Goal: Information Seeking & Learning: Learn about a topic

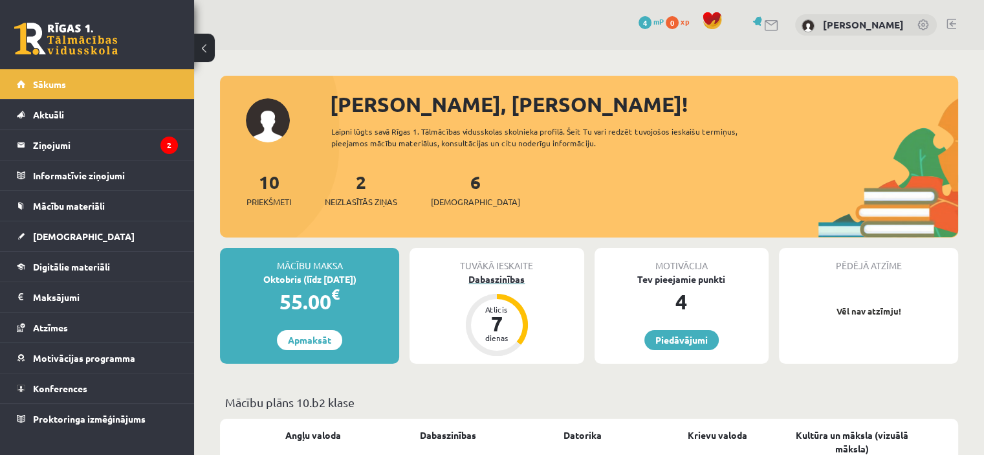
click at [491, 281] on div "Dabaszinības" at bounding box center [496, 279] width 174 height 14
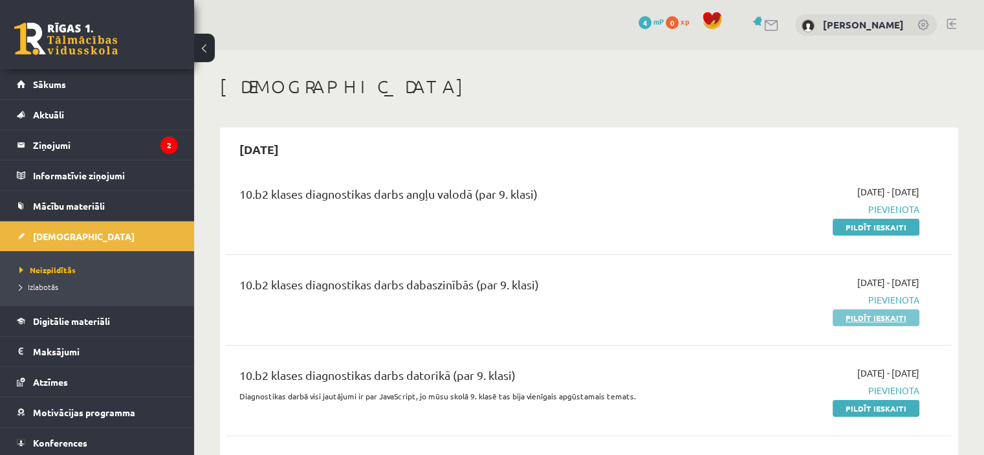
click at [898, 316] on link "Pildīt ieskaiti" at bounding box center [875, 317] width 87 height 17
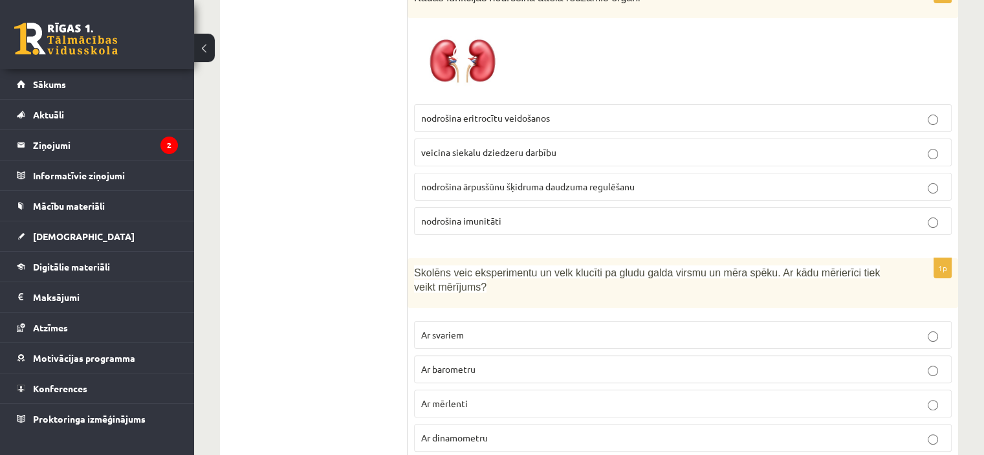
scroll to position [238, 0]
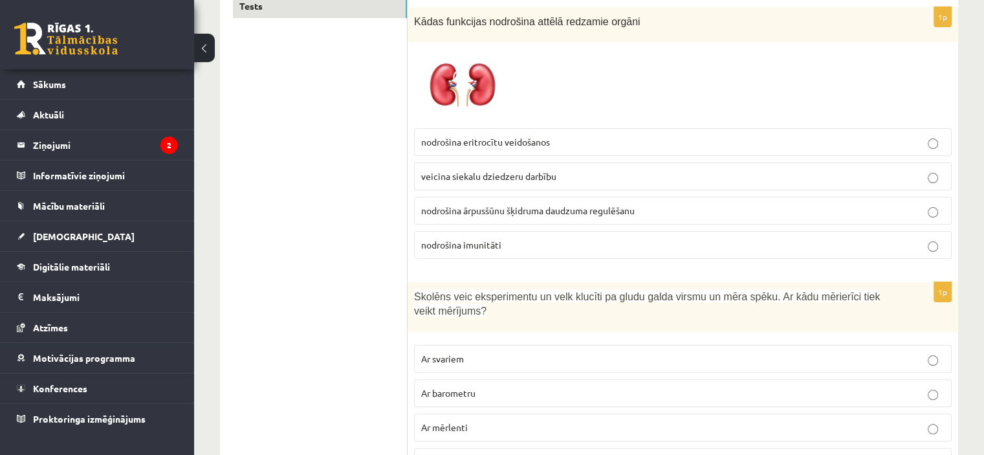
click at [572, 209] on span "nodrošina ārpusšūnu šķidruma daudzuma regulēšanu" at bounding box center [527, 210] width 213 height 12
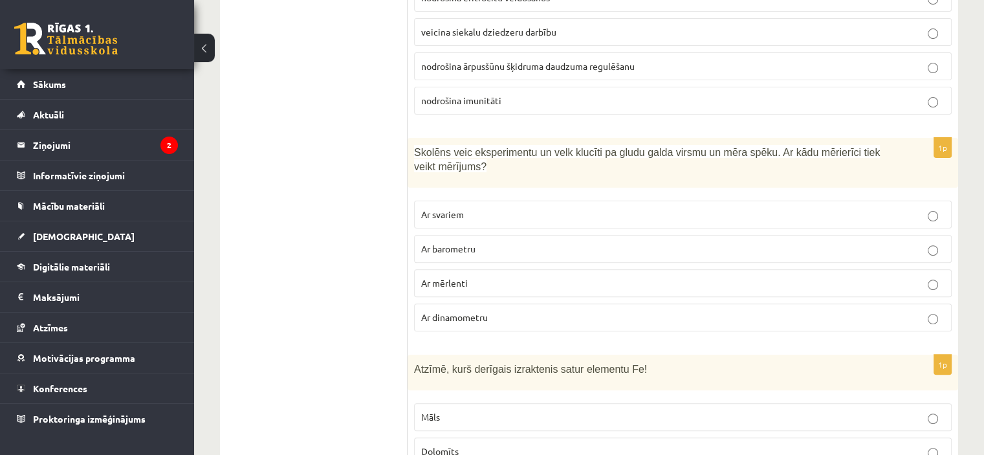
scroll to position [422, 0]
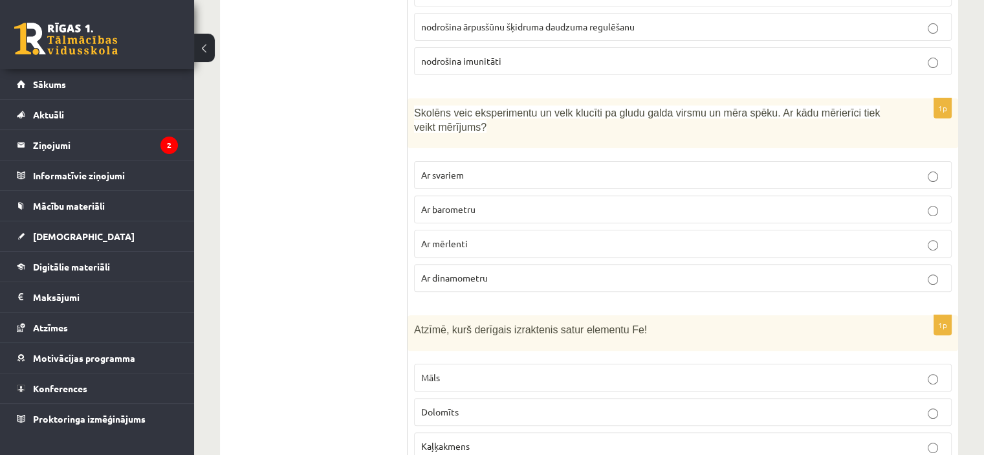
click at [909, 271] on p "Ar dinamometru" at bounding box center [682, 278] width 523 height 14
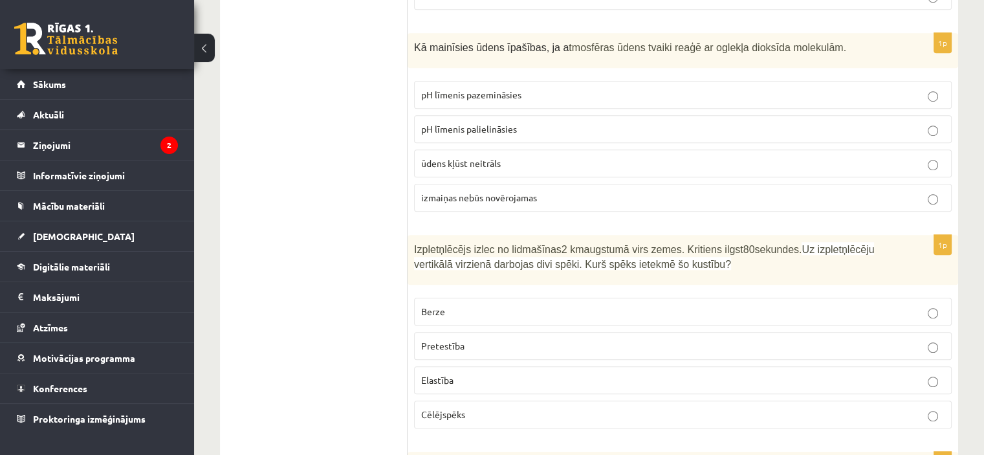
scroll to position [922, 0]
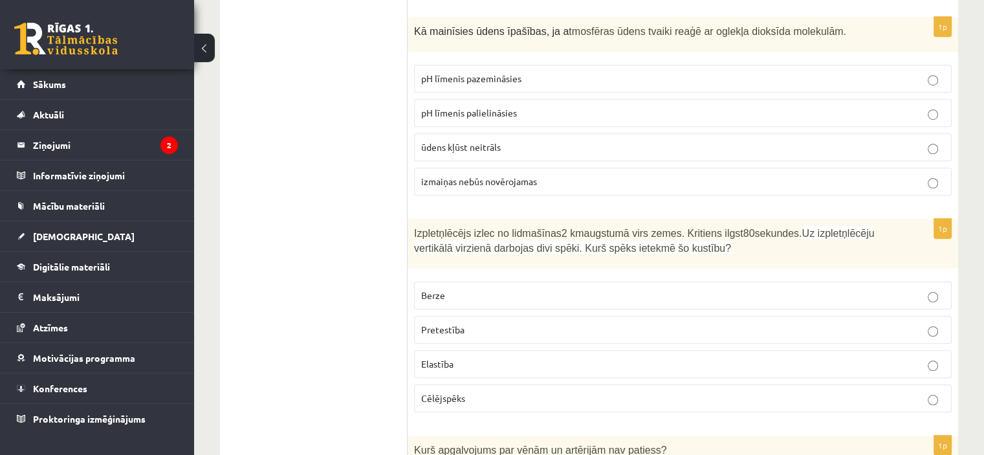
click at [519, 106] on p "pH līmenis palielināsies" at bounding box center [682, 113] width 523 height 14
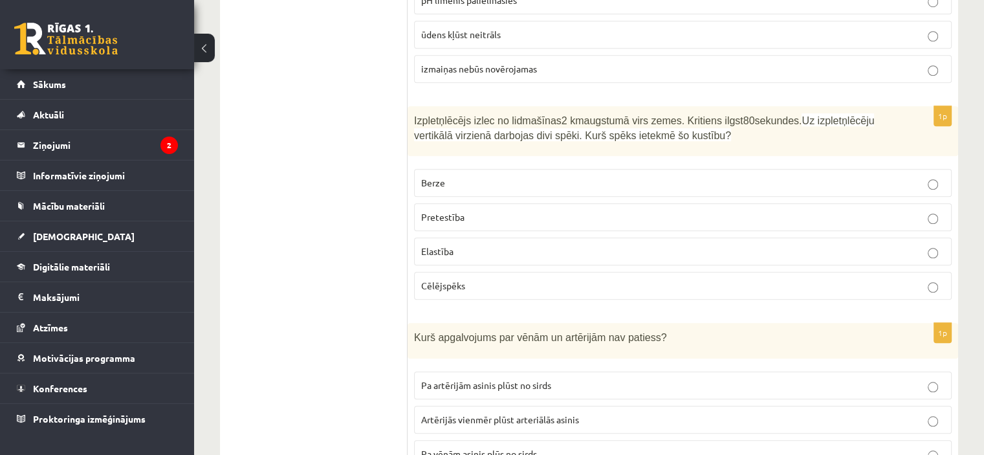
scroll to position [1066, 0]
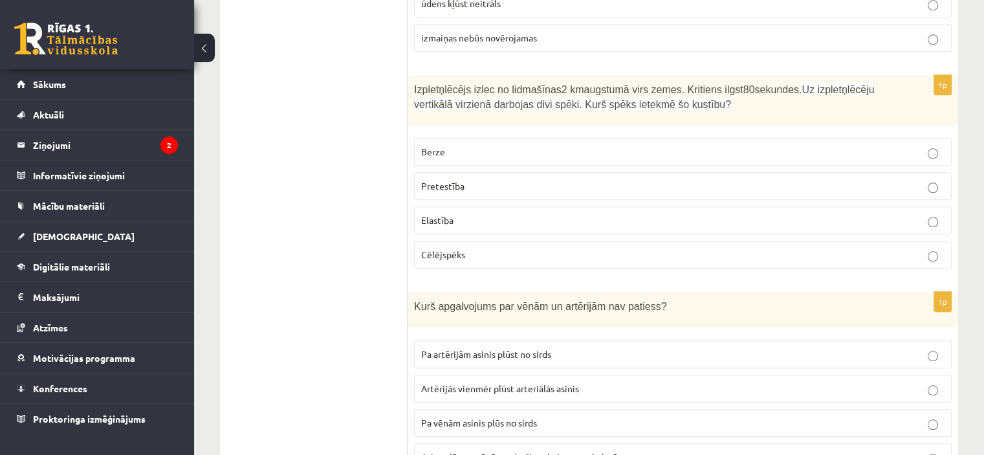
click at [486, 179] on p "Pretestība" at bounding box center [682, 186] width 523 height 14
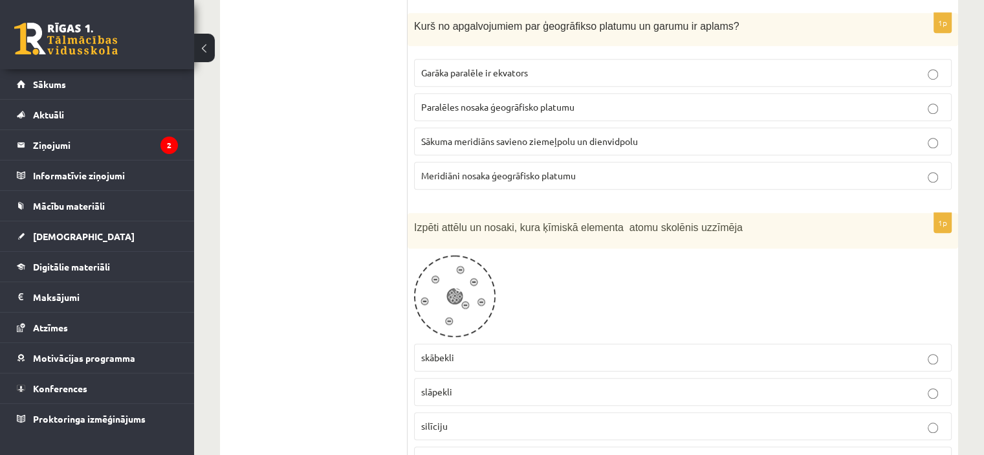
scroll to position [6109, 0]
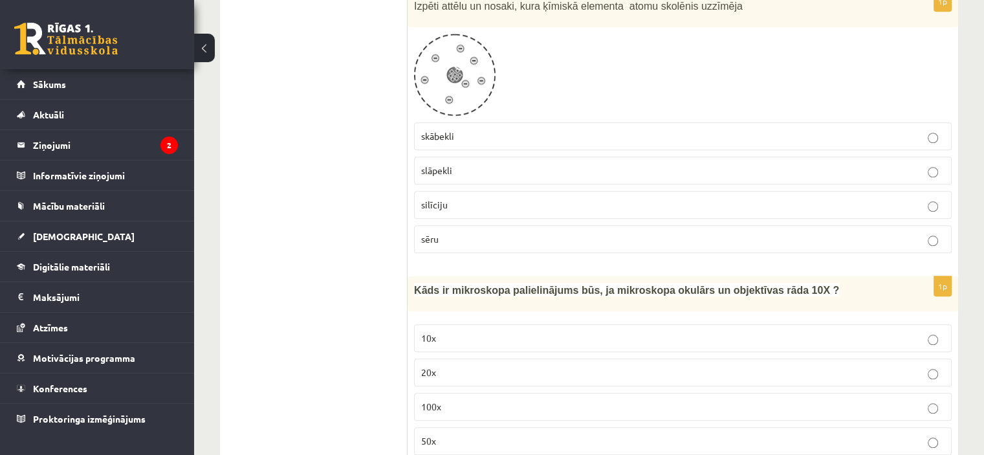
click at [442, 400] on p "100x" at bounding box center [682, 407] width 523 height 14
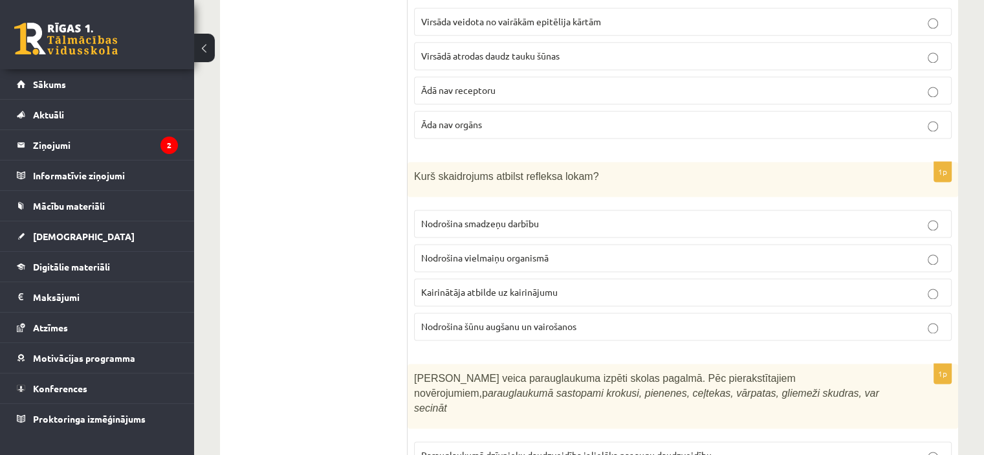
scroll to position [1817, 0]
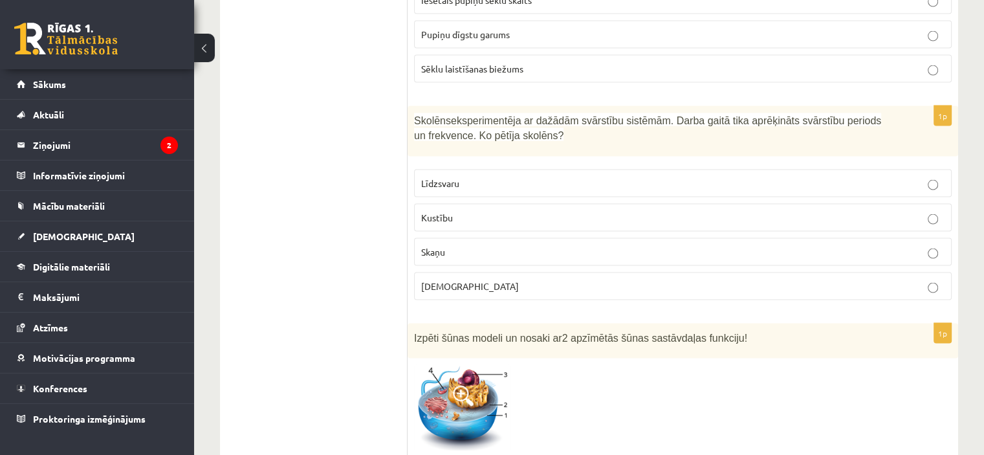
scroll to position [2611, 0]
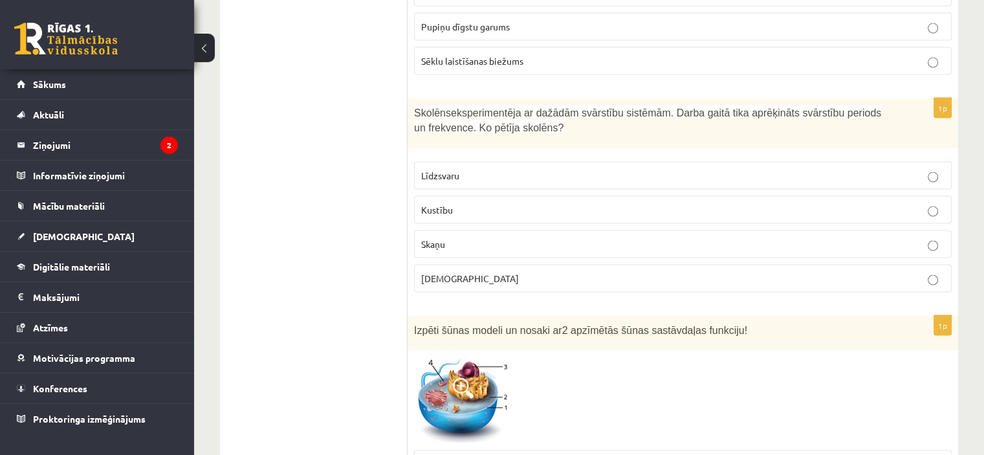
click at [925, 203] on p "Kustību" at bounding box center [682, 210] width 523 height 14
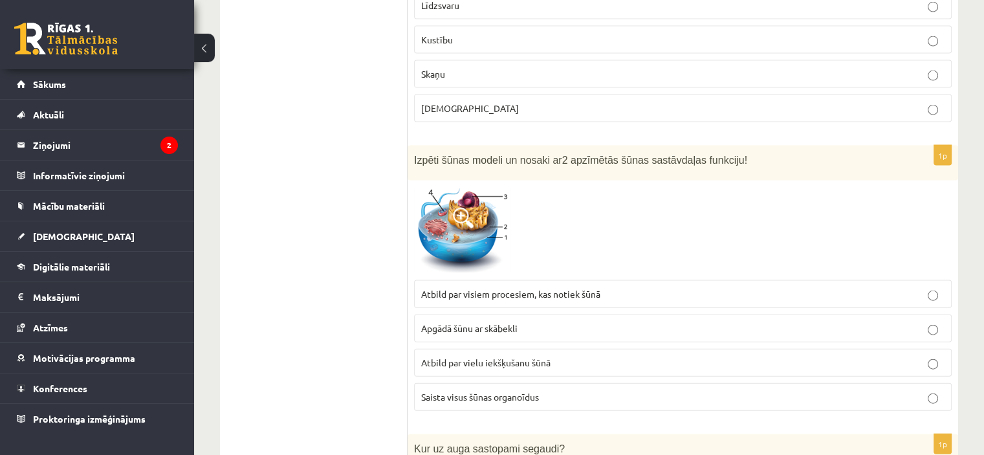
scroll to position [2789, 0]
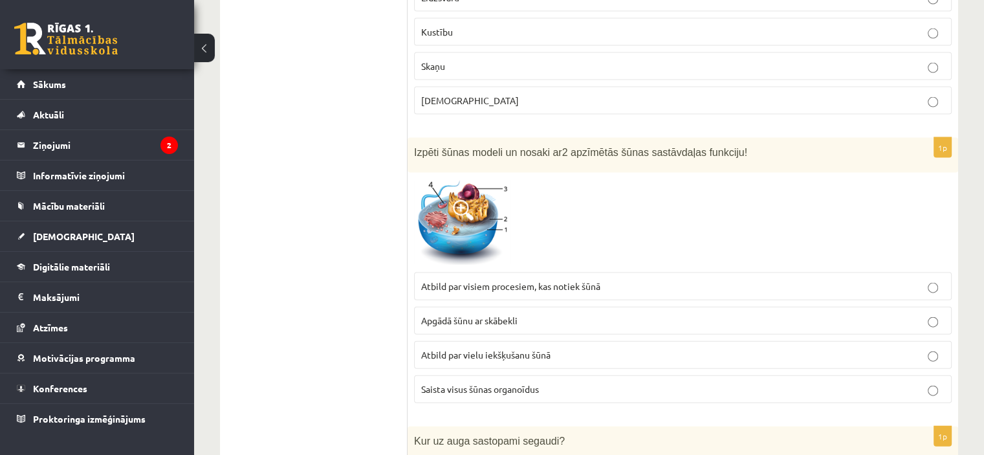
click at [528, 280] on span "Atbild par visiem procesiem, kas notiek šūnā" at bounding box center [510, 286] width 179 height 12
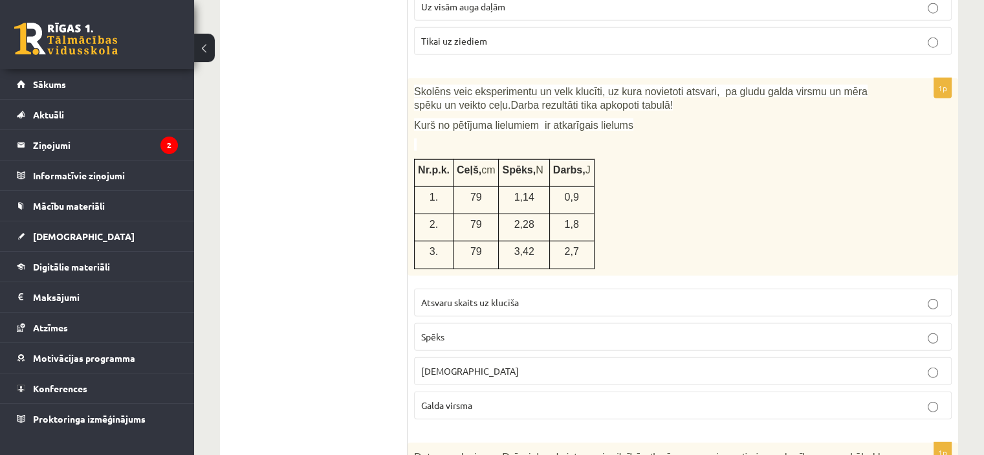
scroll to position [3354, 0]
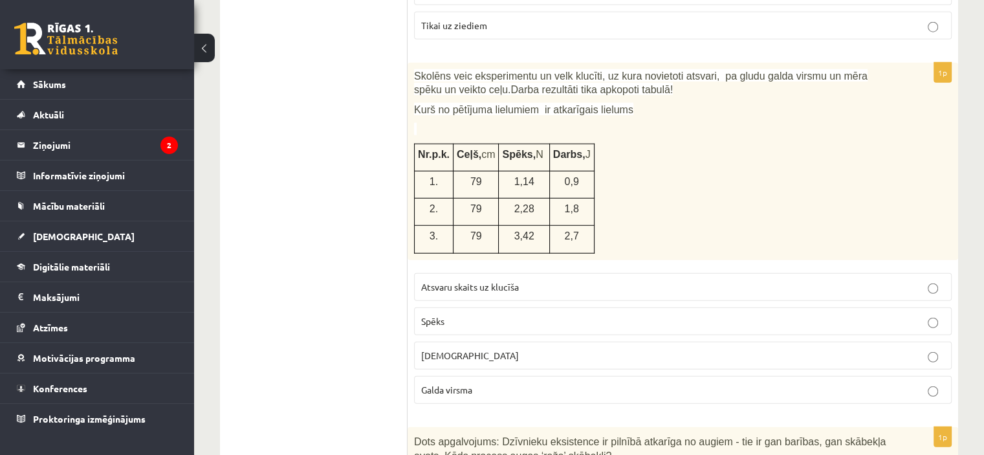
click at [927, 307] on label "Spēks" at bounding box center [682, 321] width 537 height 28
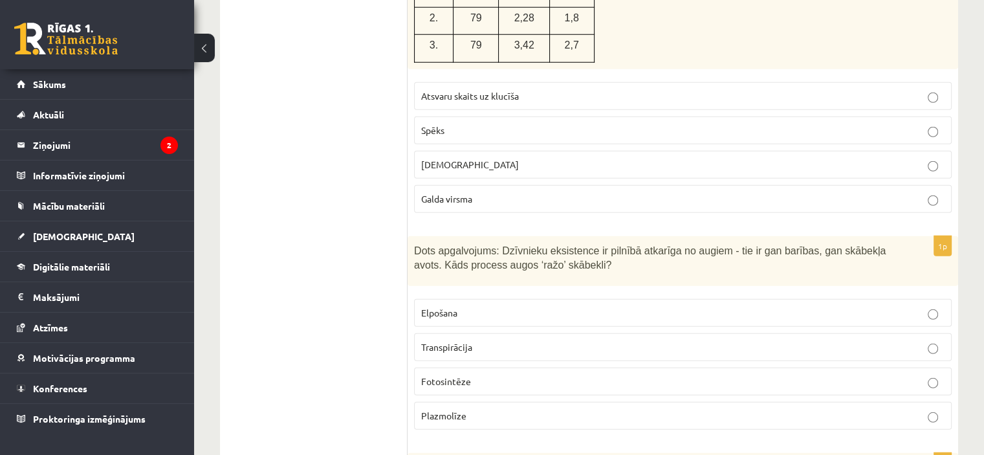
scroll to position [3600, 0]
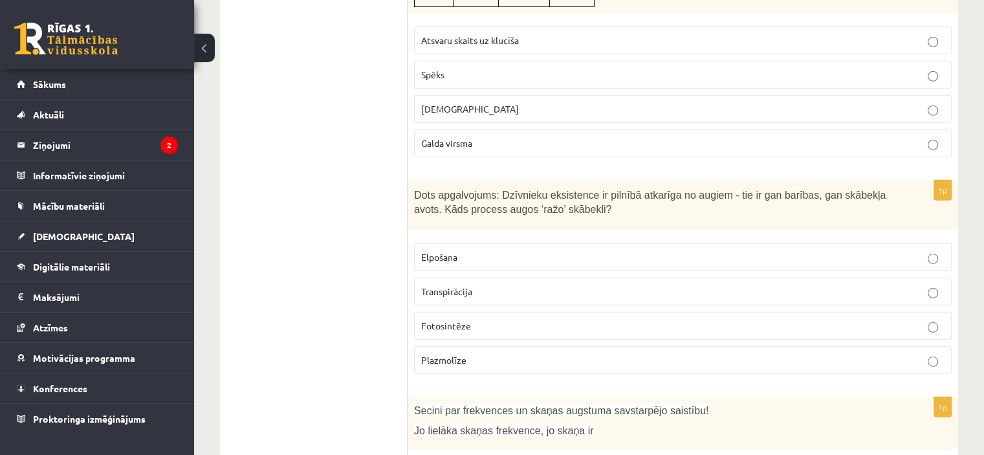
click at [926, 319] on p "Fotosintēze" at bounding box center [682, 326] width 523 height 14
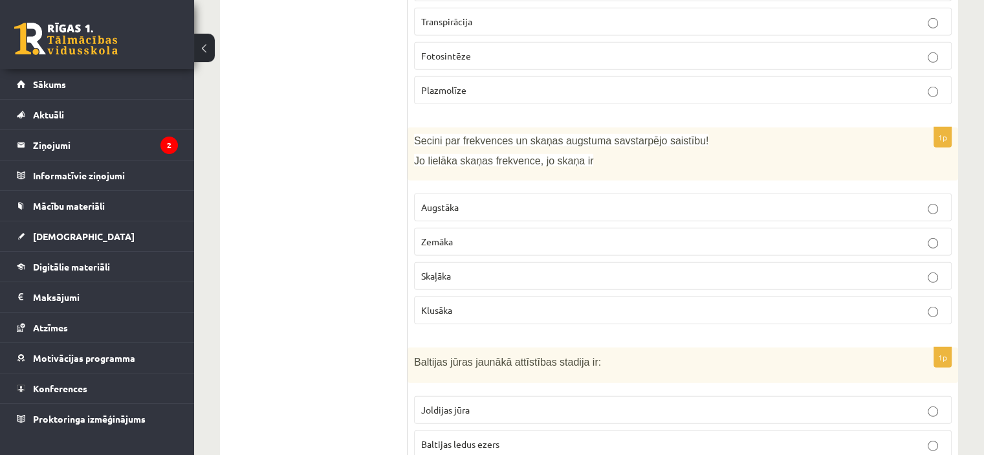
scroll to position [3878, 0]
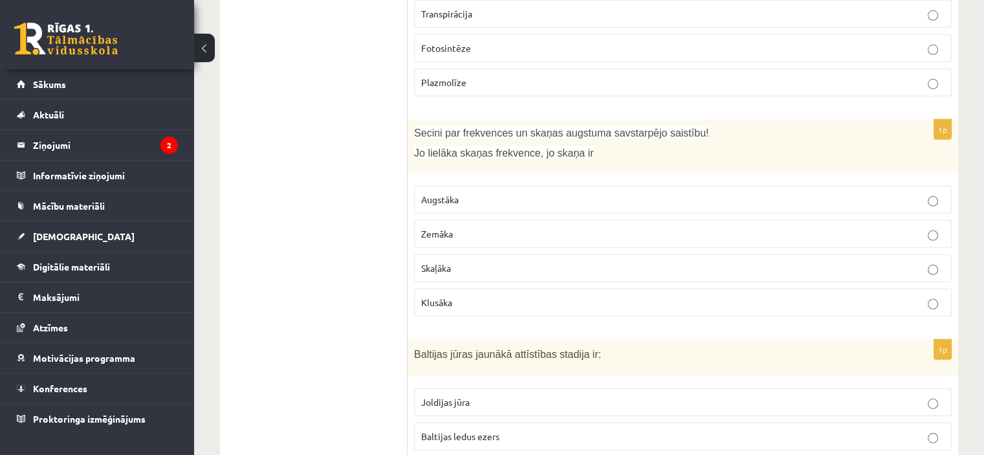
click at [444, 262] on span "Skaļāka" at bounding box center [436, 268] width 30 height 12
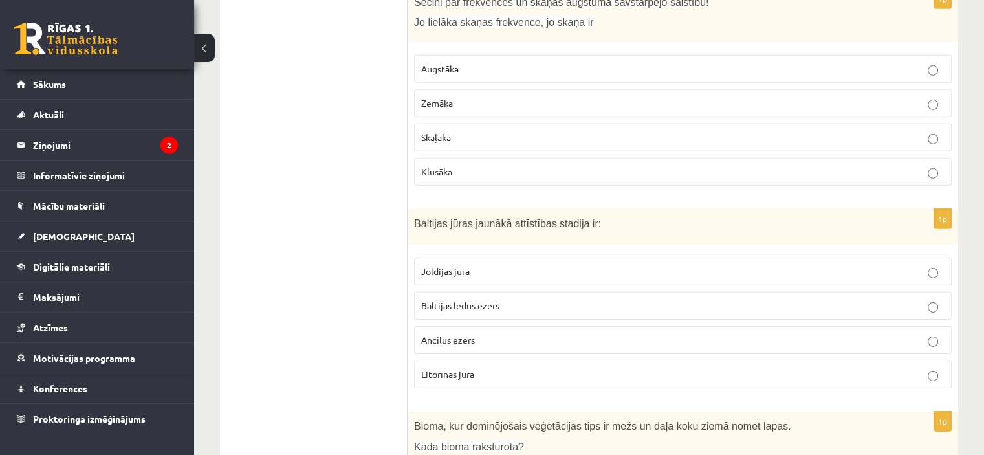
scroll to position [4032, 0]
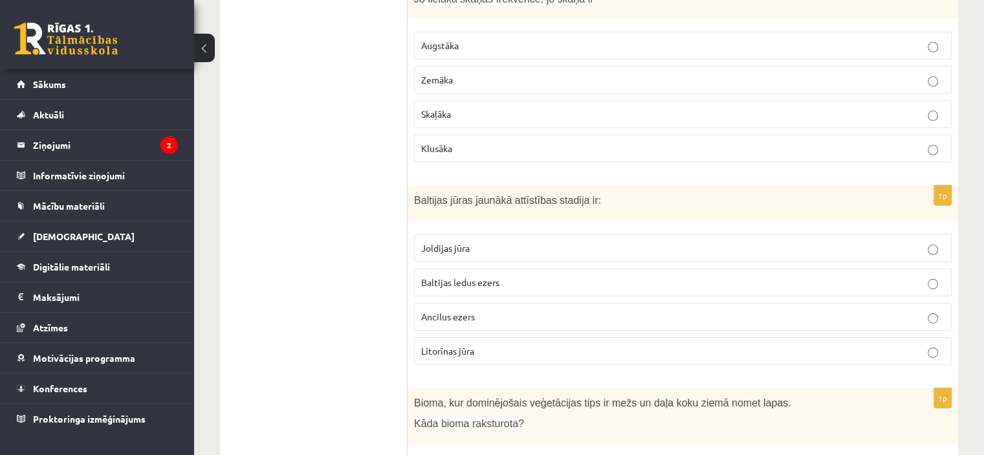
click at [874, 275] on p "Baltijas ledus ezers" at bounding box center [682, 282] width 523 height 14
click at [790, 344] on p "Litorīnas jūra" at bounding box center [682, 351] width 523 height 14
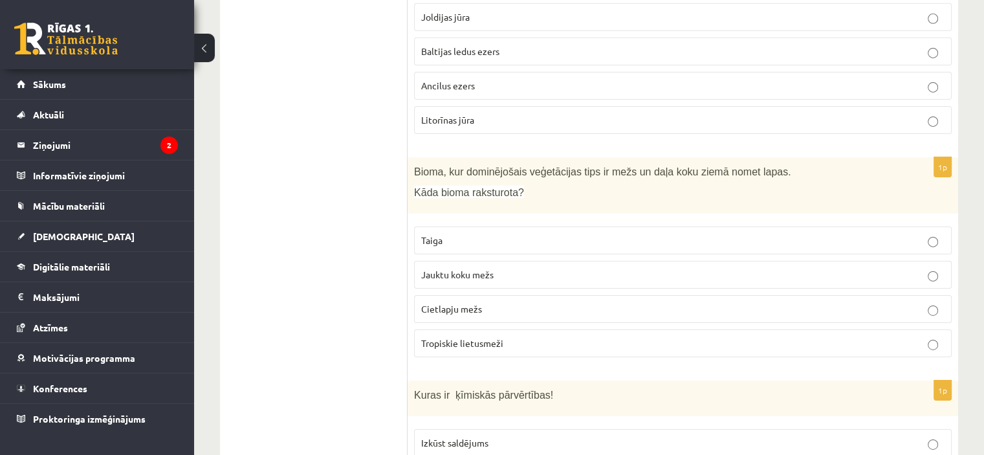
scroll to position [4286, 0]
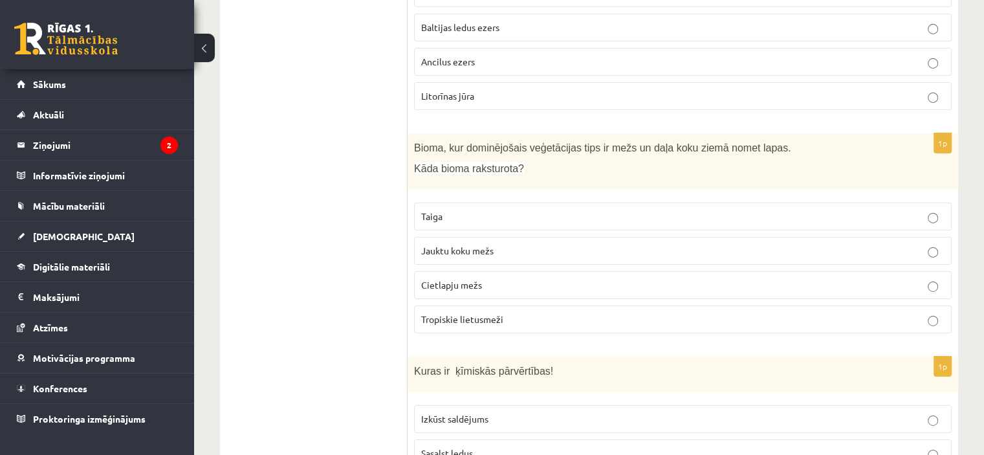
click at [481, 244] on span "Jauktu koku mežs" at bounding box center [457, 250] width 72 height 12
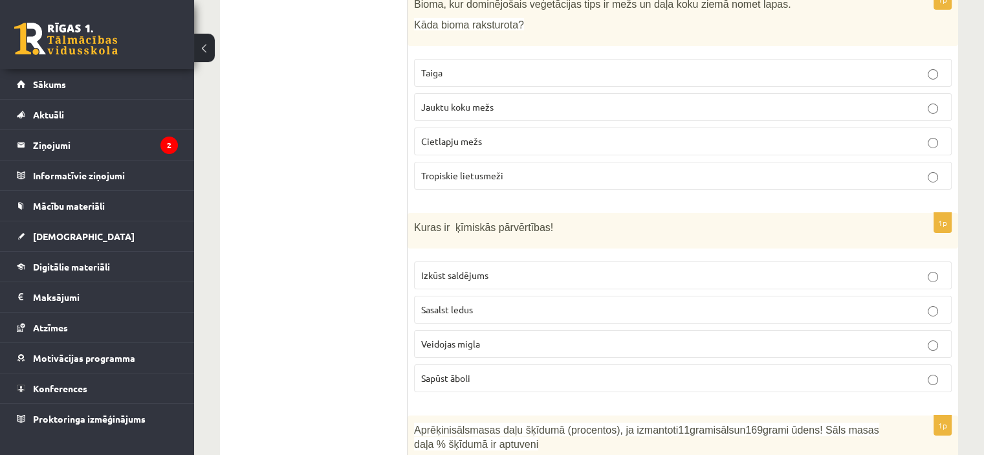
scroll to position [4485, 0]
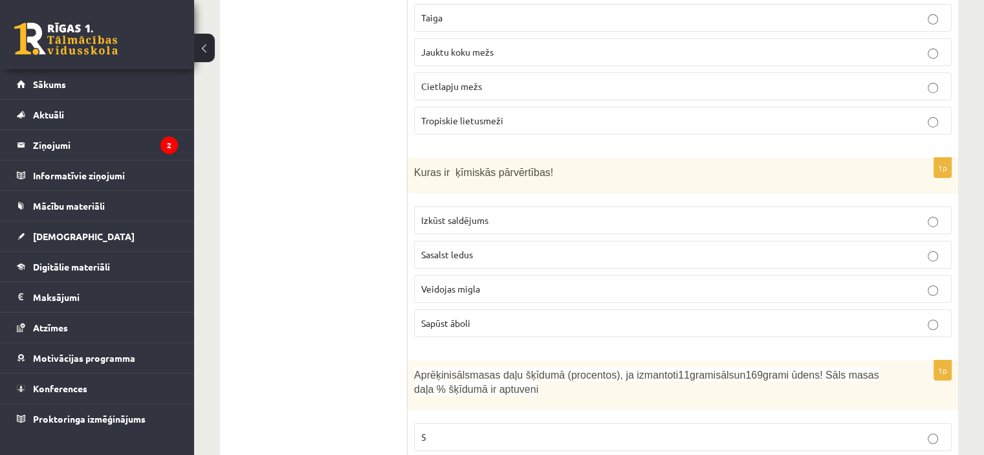
click at [554, 316] on p "Sapūst āboli" at bounding box center [682, 323] width 523 height 14
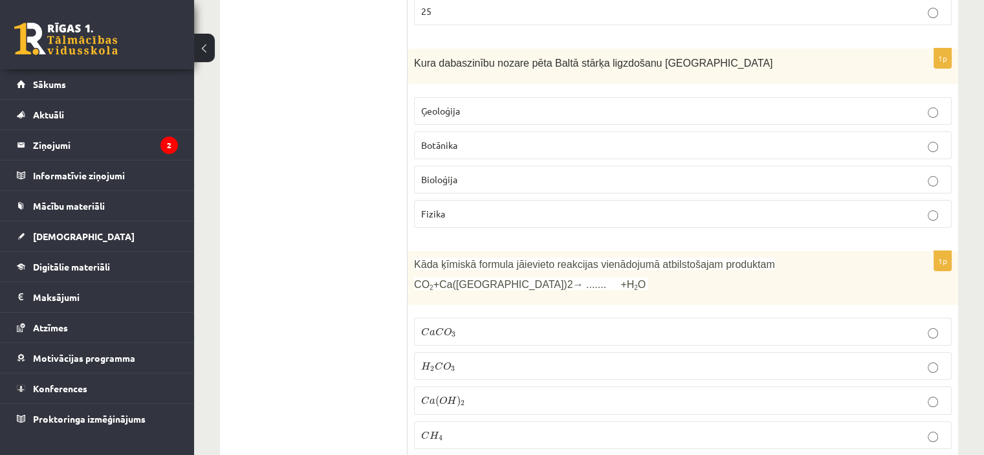
scroll to position [5021, 0]
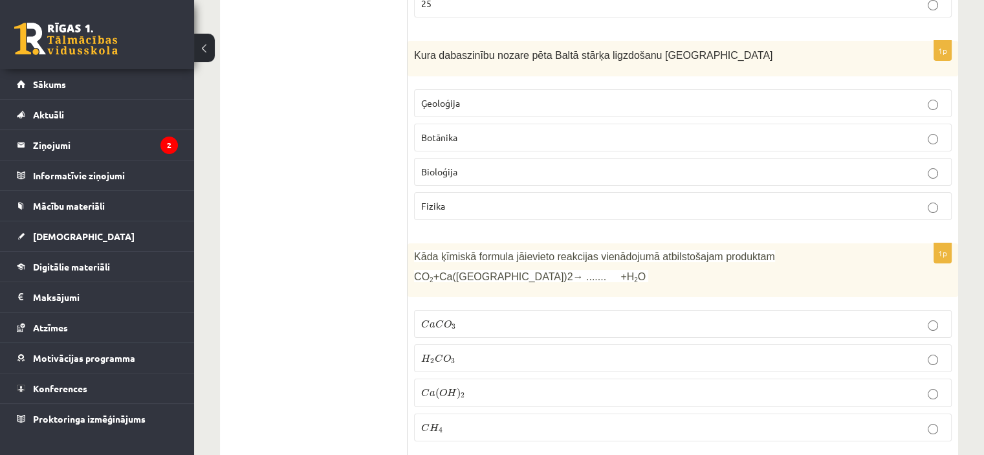
click at [443, 319] on span "O" at bounding box center [447, 323] width 8 height 8
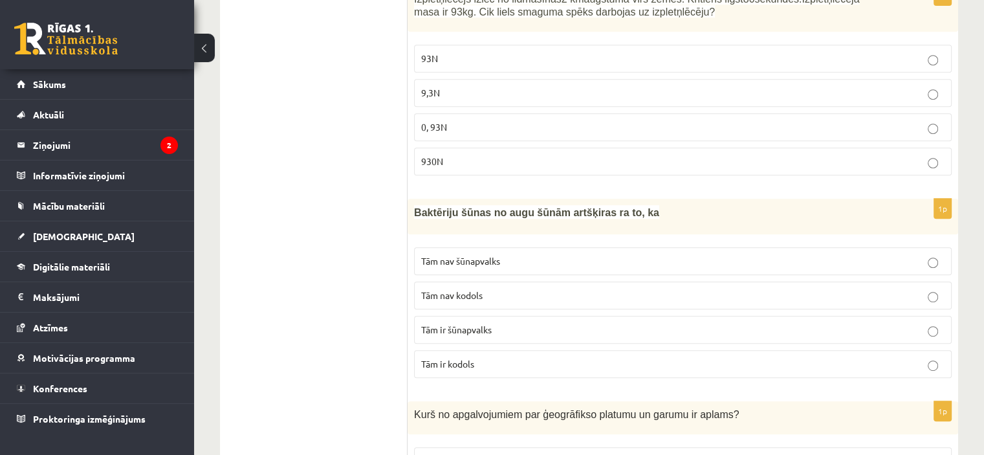
scroll to position [5507, 0]
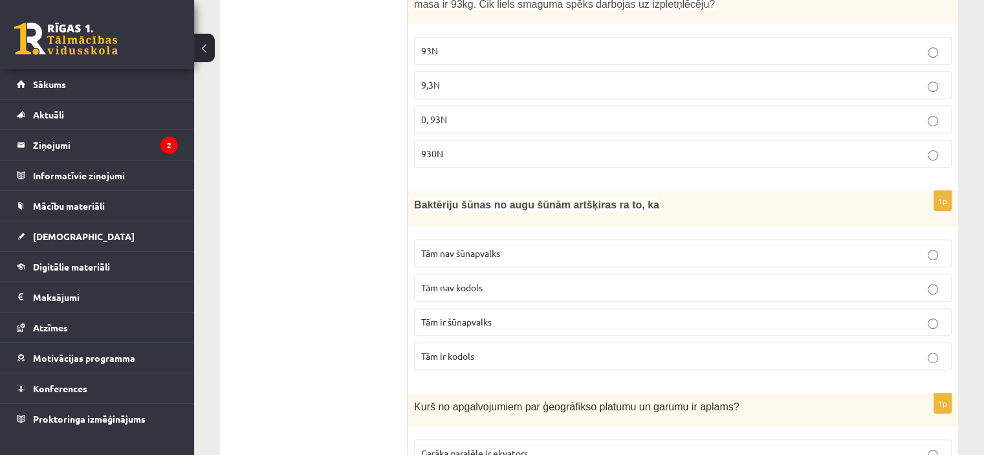
click at [927, 274] on label "Tām nav kodols" at bounding box center [682, 288] width 537 height 28
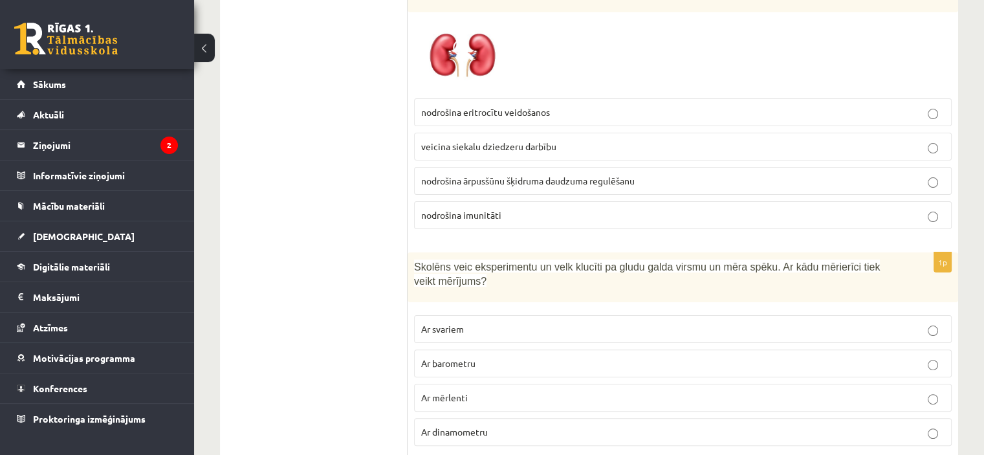
scroll to position [0, 0]
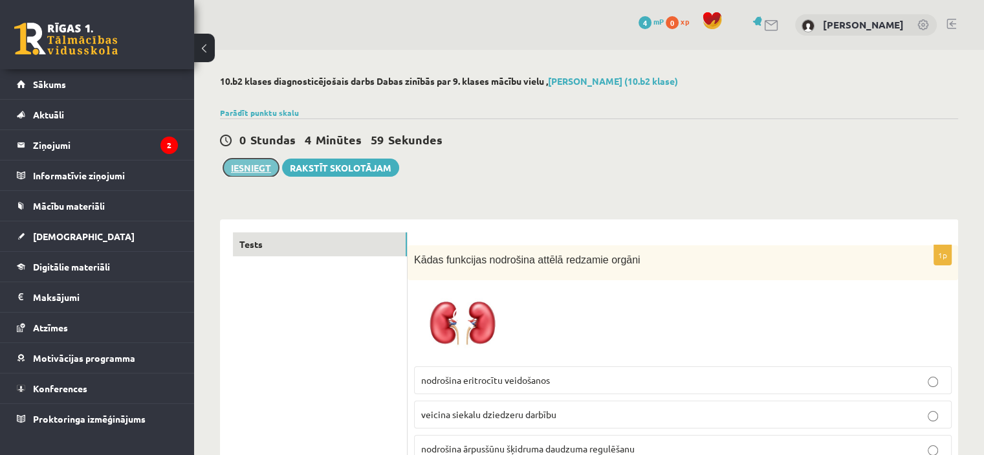
click at [253, 166] on button "Iesniegt" at bounding box center [251, 167] width 56 height 18
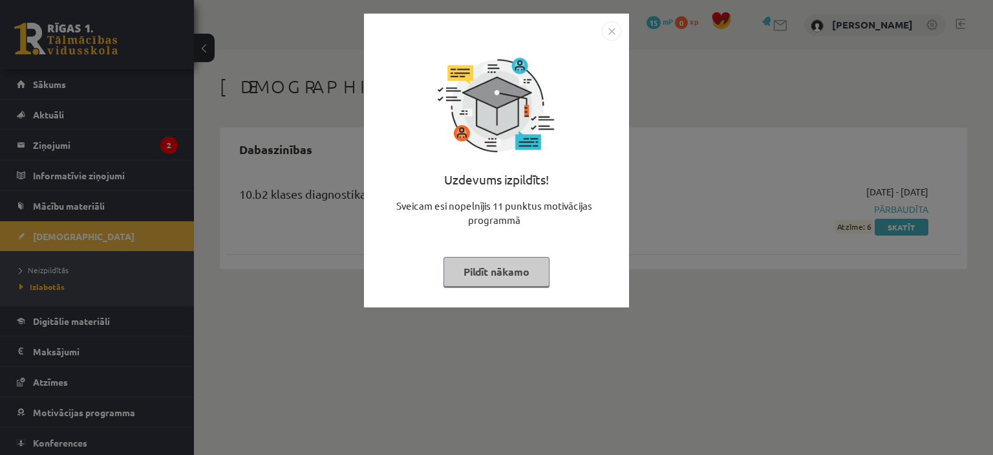
click at [610, 34] on img "Close" at bounding box center [611, 30] width 19 height 19
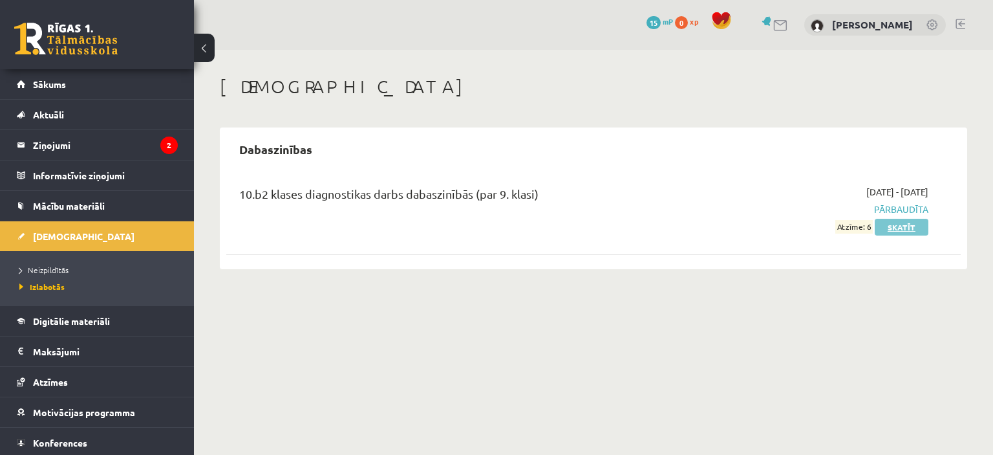
click at [899, 228] on link "Skatīt" at bounding box center [902, 227] width 54 height 17
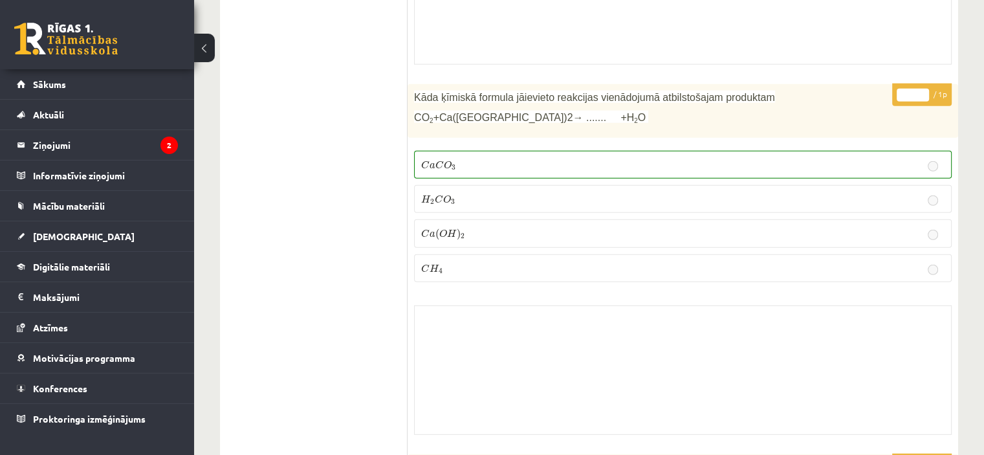
scroll to position [8389, 0]
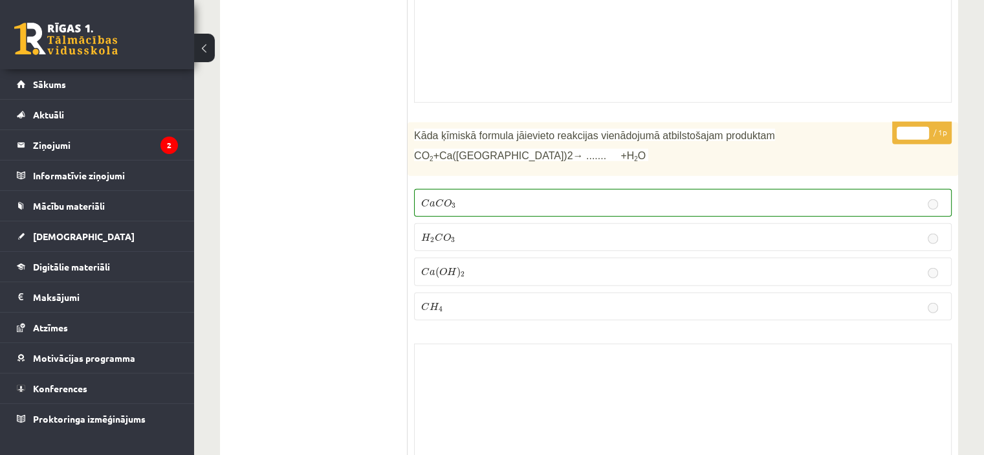
click at [464, 150] on span "CO 2 +Ca(OH)2→ ....... +H 2 O" at bounding box center [530, 155] width 232 height 11
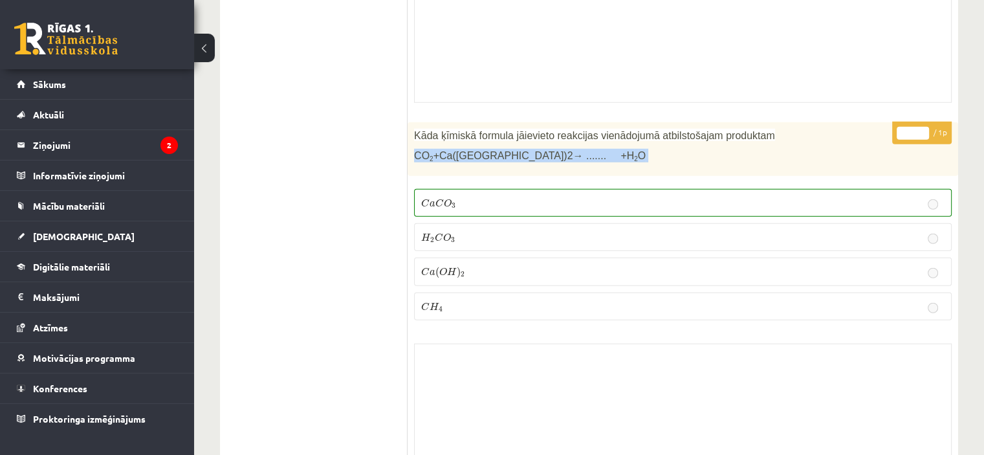
click at [464, 150] on span "CO 2 +Ca(OH)2→ ....... +H 2 O" at bounding box center [530, 155] width 232 height 11
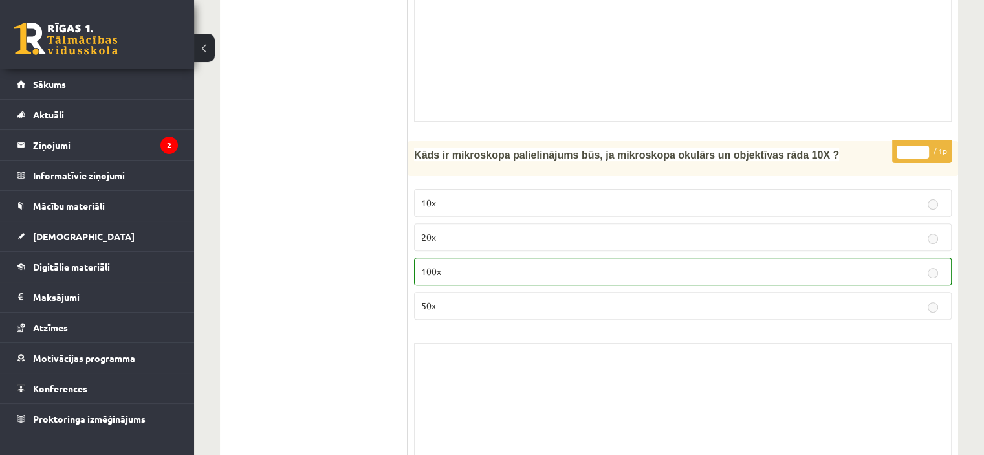
scroll to position [10248, 0]
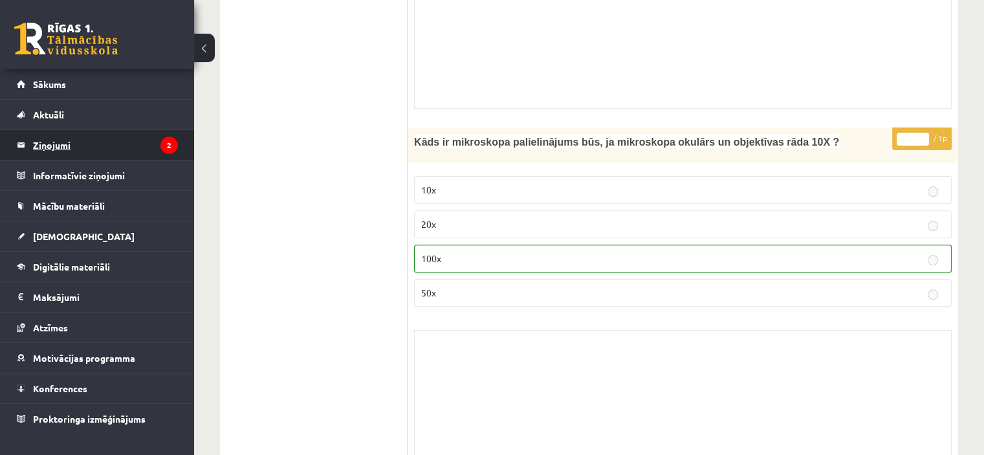
click at [157, 153] on legend "Ziņojumi 2" at bounding box center [105, 145] width 145 height 30
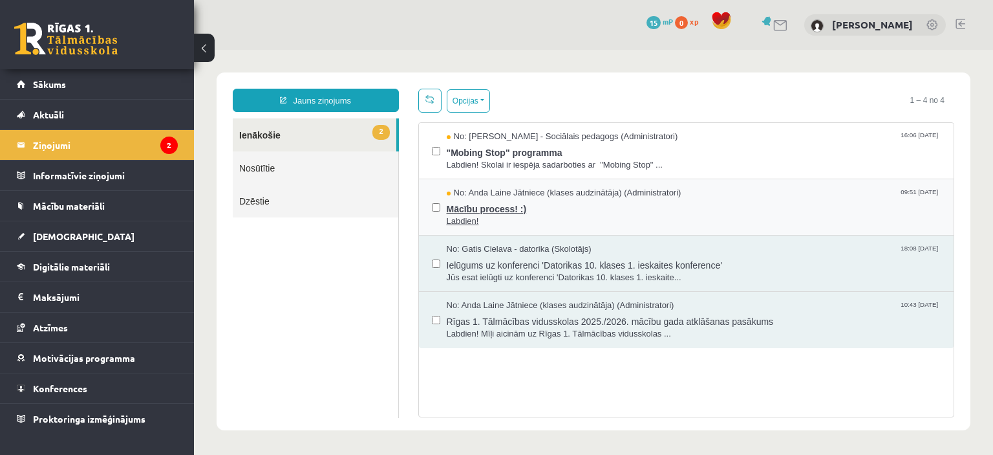
click at [470, 219] on span "Labdien!" at bounding box center [694, 221] width 495 height 12
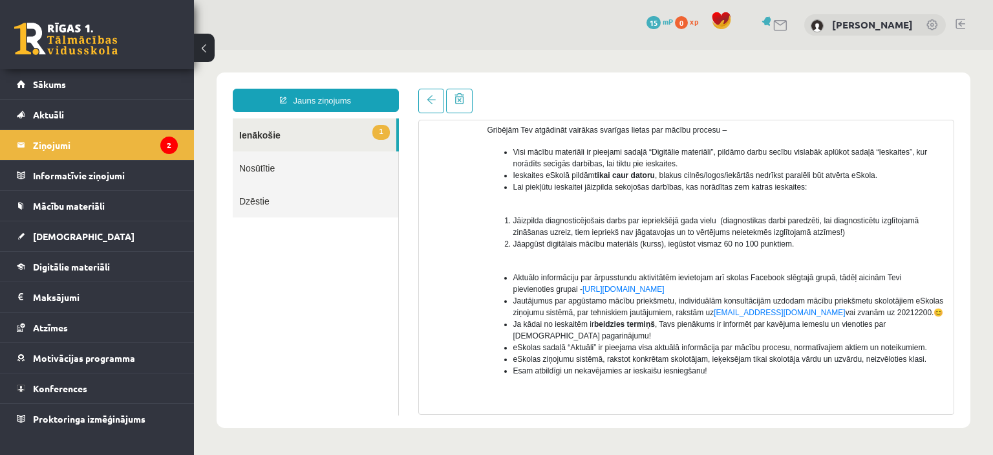
scroll to position [137, 0]
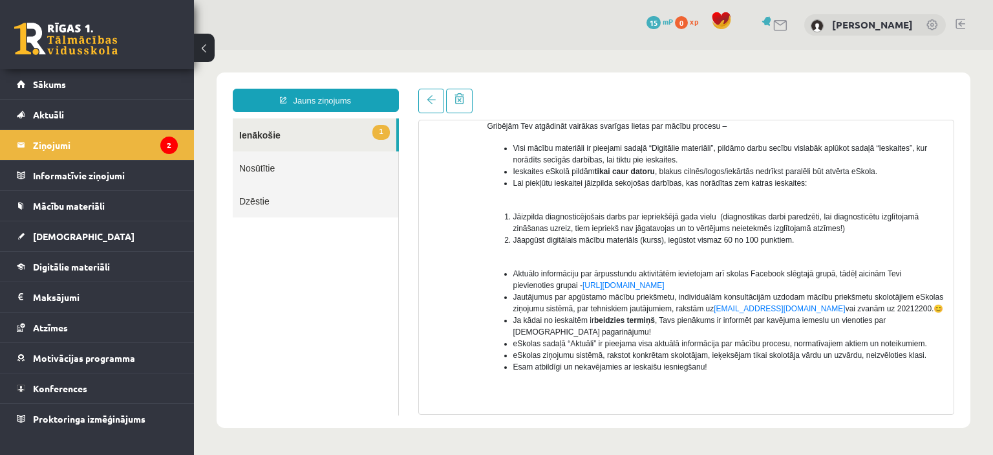
drag, startPoint x: 954, startPoint y: 281, endPoint x: 950, endPoint y: 316, distance: 35.1
click at [950, 316] on div "Temats: Mācību process! :) 09:51 08/09/2025 No: Anda Laine Jātniece (klases aud…" at bounding box center [686, 267] width 537 height 295
click at [70, 209] on span "Mācību materiāli" at bounding box center [69, 206] width 72 height 12
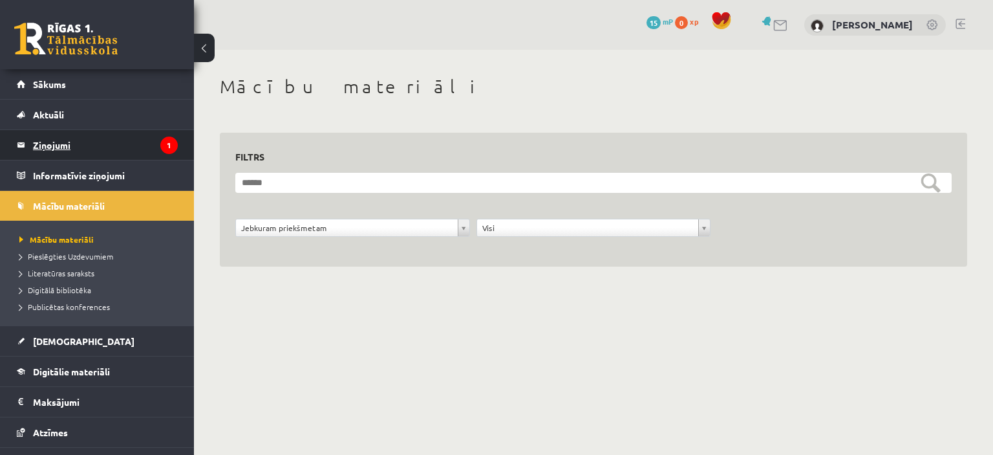
click at [75, 140] on legend "Ziņojumi 1" at bounding box center [105, 145] width 145 height 30
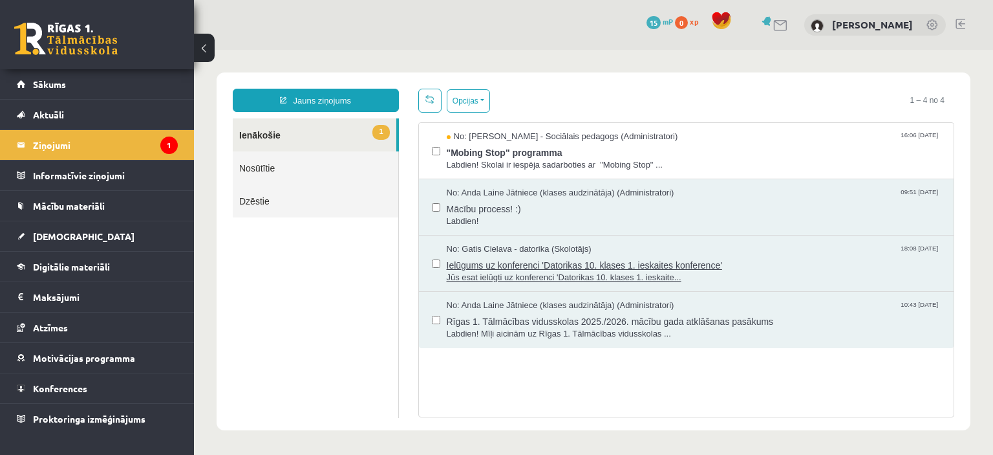
click at [471, 261] on span "Ielūgums uz konferenci 'Datorikas 10. klases 1. ieskaites konference'" at bounding box center [694, 263] width 495 height 16
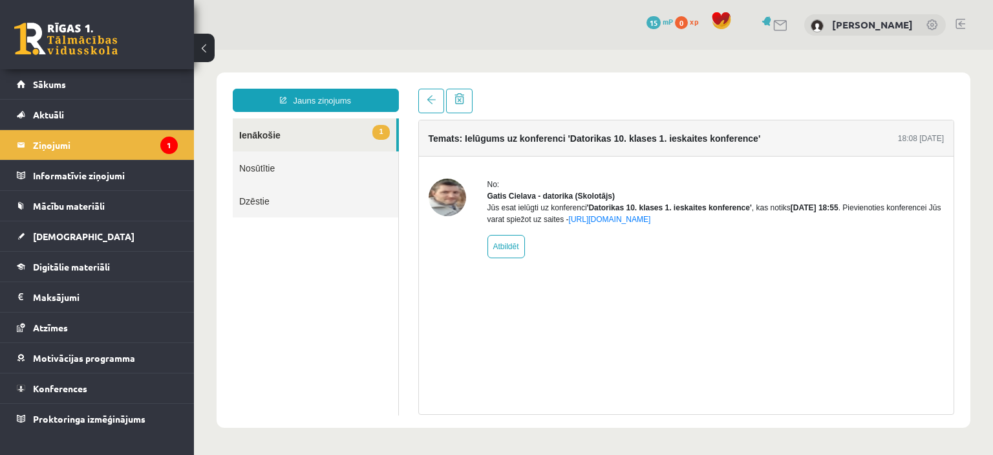
click at [279, 136] on link "1 Ienākošie" at bounding box center [315, 134] width 164 height 33
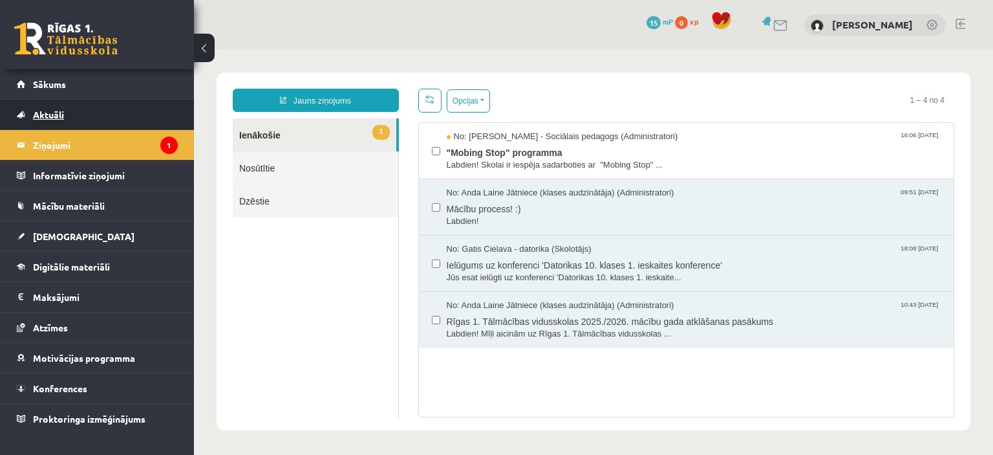
click at [76, 116] on link "Aktuāli" at bounding box center [97, 115] width 161 height 30
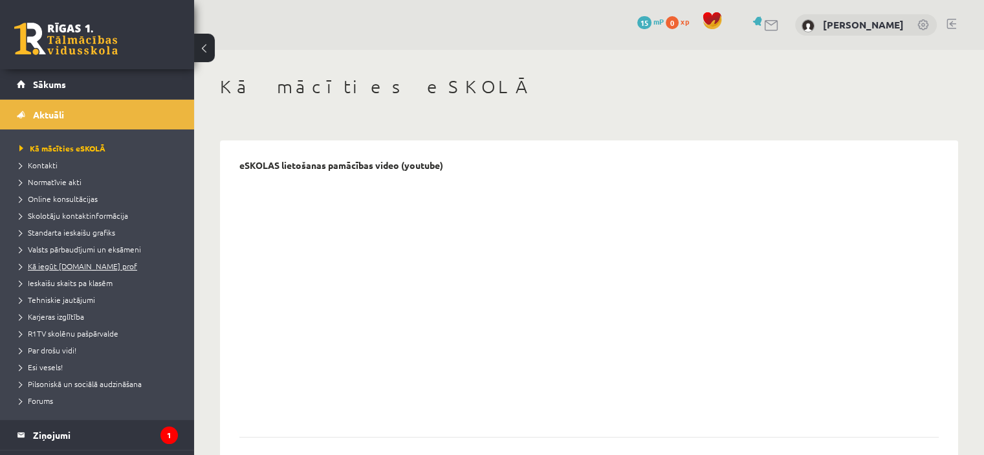
click at [74, 265] on span "Kā iegūt [DOMAIN_NAME] prof" at bounding box center [78, 266] width 118 height 10
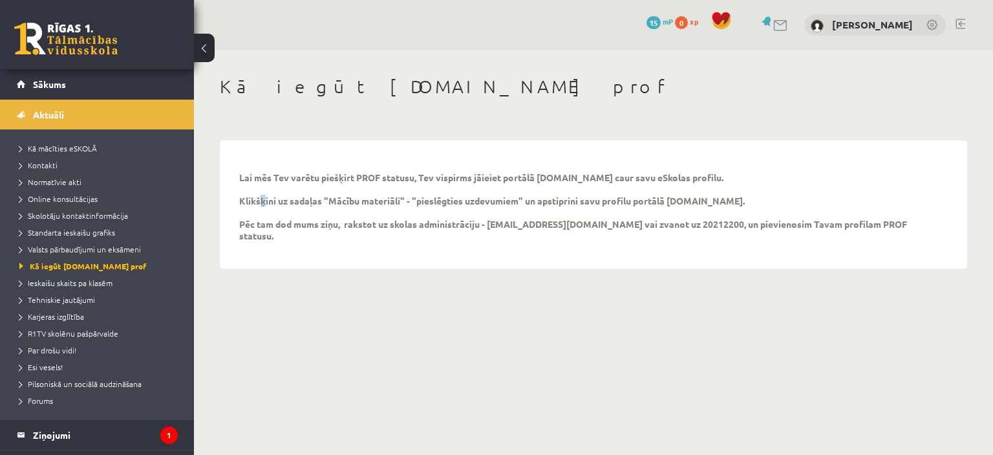
click at [258, 201] on p "Lai mēs Tev varētu piešķirt PROF statusu, Tev vispirms jāieiet portālā uzdevumi…" at bounding box center [583, 206] width 689 height 70
copy p "š"
click at [56, 45] on link at bounding box center [65, 39] width 103 height 32
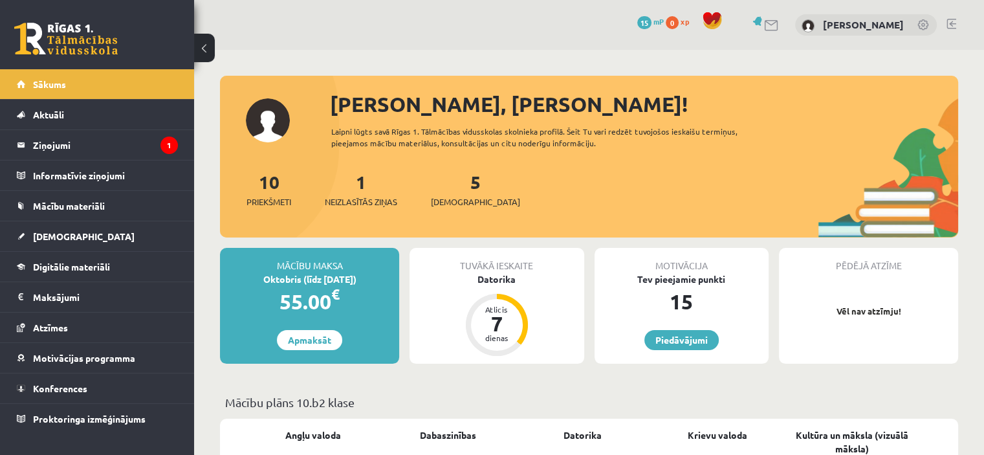
click at [917, 25] on link at bounding box center [923, 25] width 13 height 13
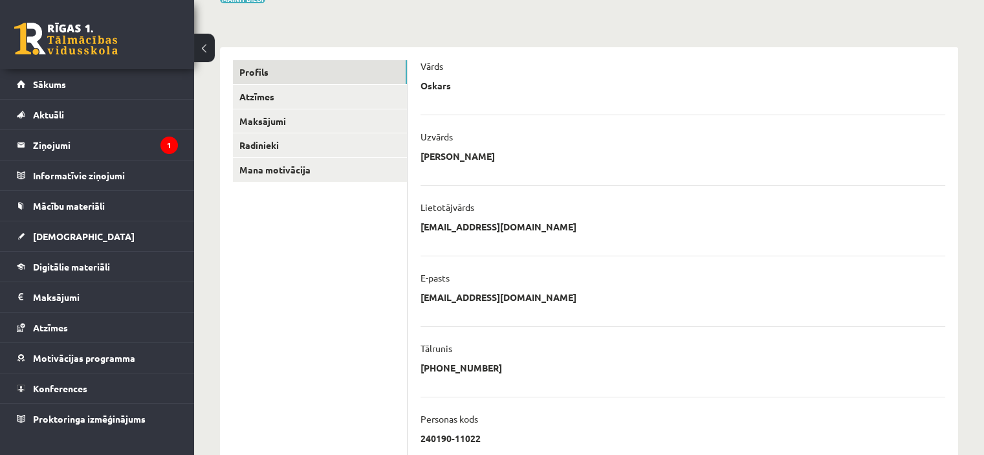
scroll to position [116, 0]
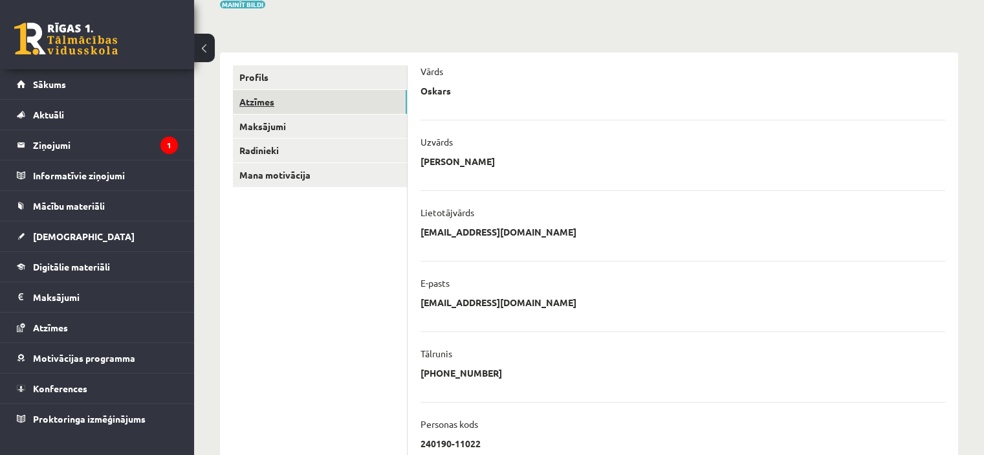
click at [254, 99] on link "Atzīmes" at bounding box center [320, 102] width 174 height 24
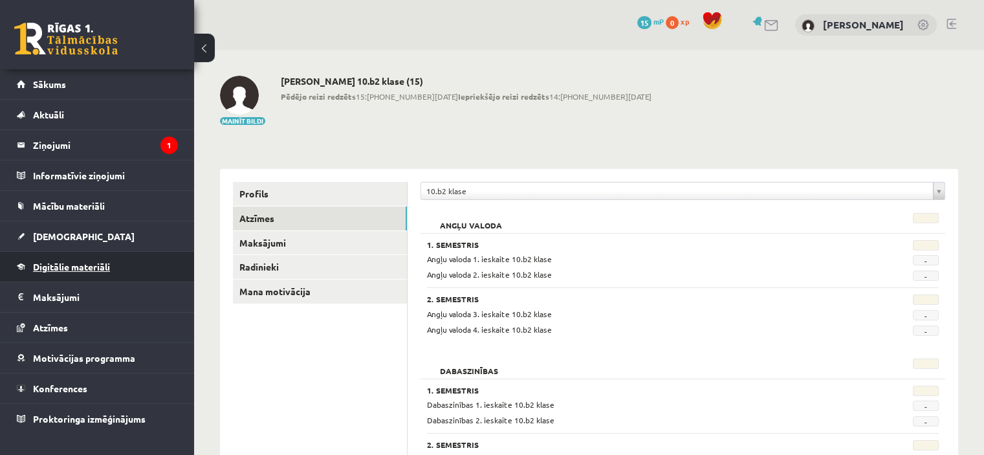
click at [56, 271] on link "Digitālie materiāli" at bounding box center [97, 267] width 161 height 30
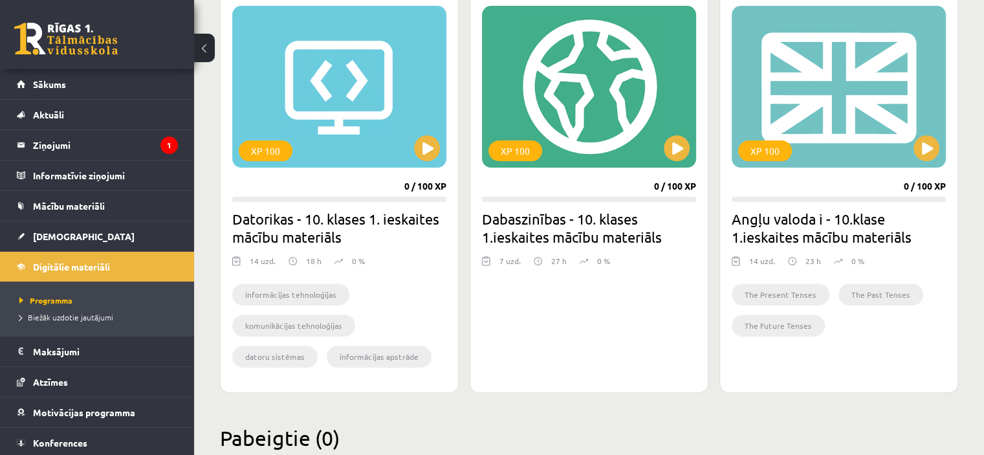
scroll to position [374, 0]
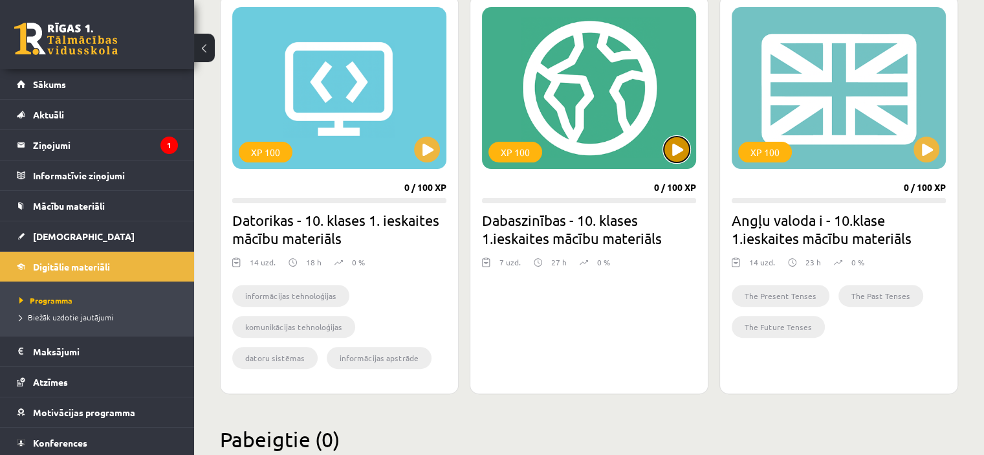
click at [678, 152] on button at bounding box center [677, 149] width 26 height 26
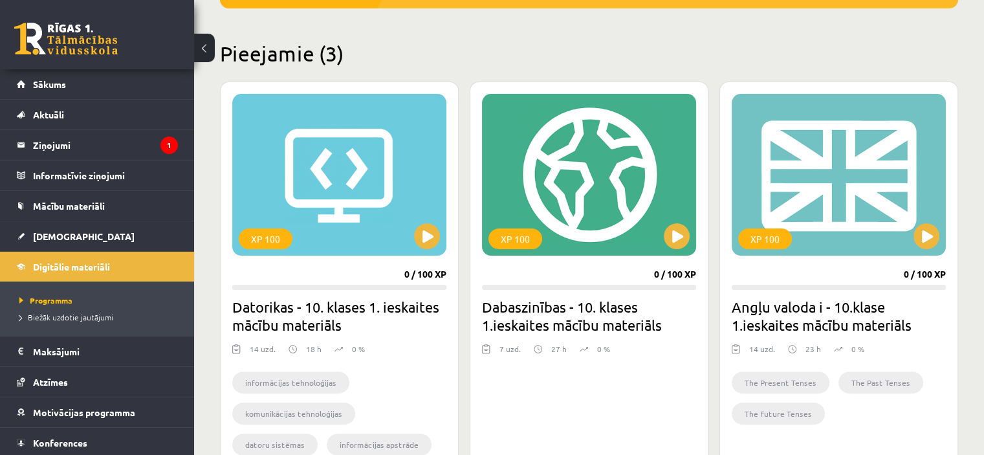
scroll to position [274, 0]
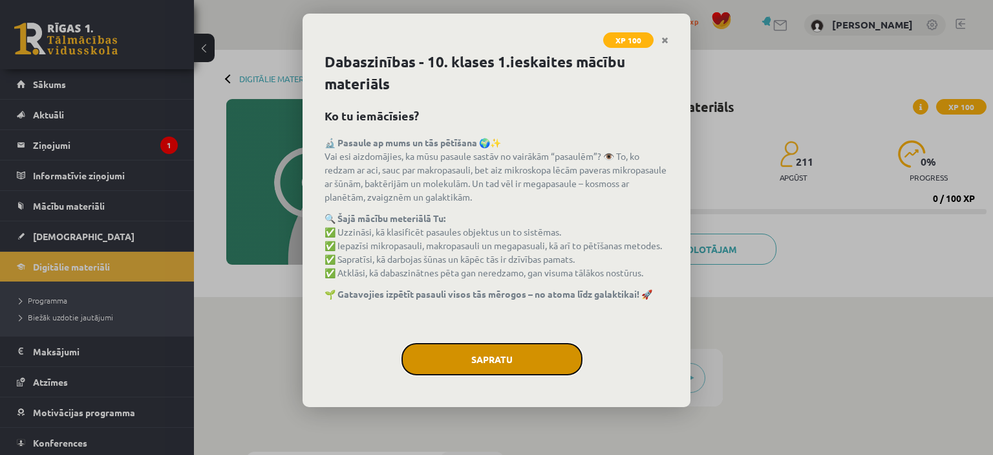
click at [513, 362] on button "Sapratu" at bounding box center [492, 359] width 181 height 32
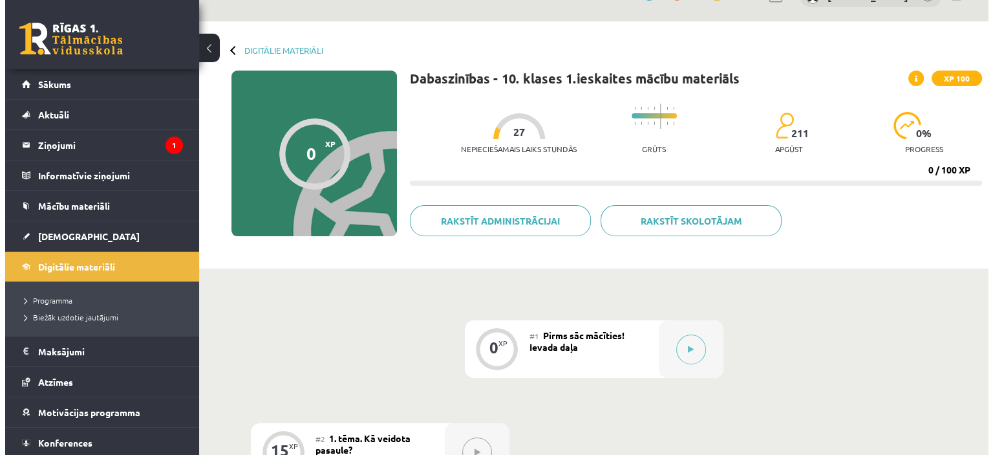
scroll to position [23, 0]
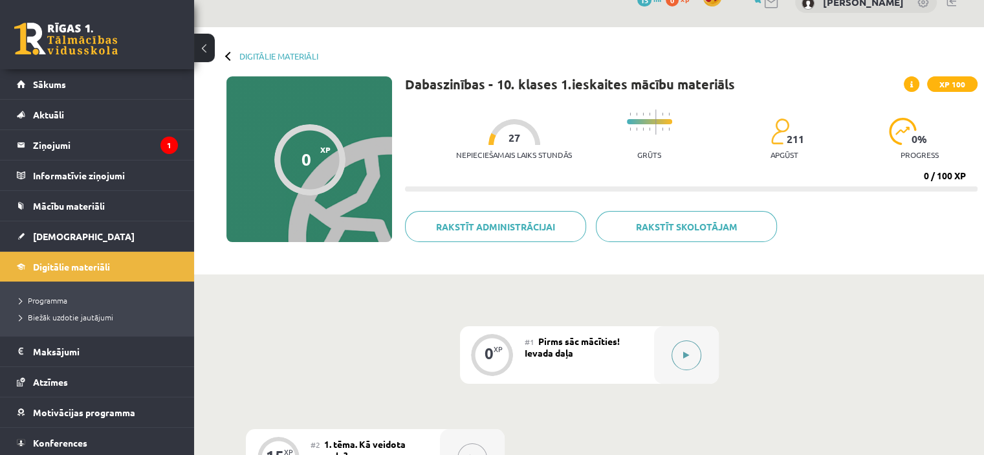
click at [685, 353] on icon at bounding box center [686, 355] width 6 height 8
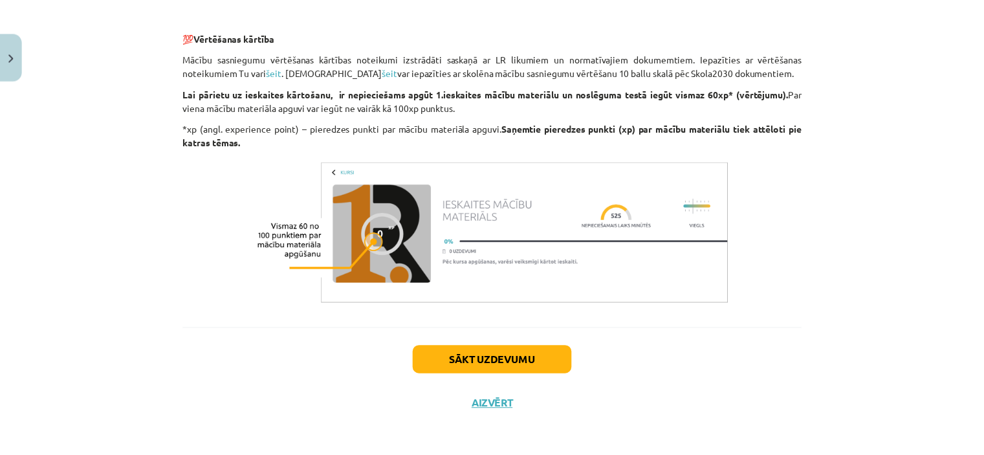
scroll to position [1039, 0]
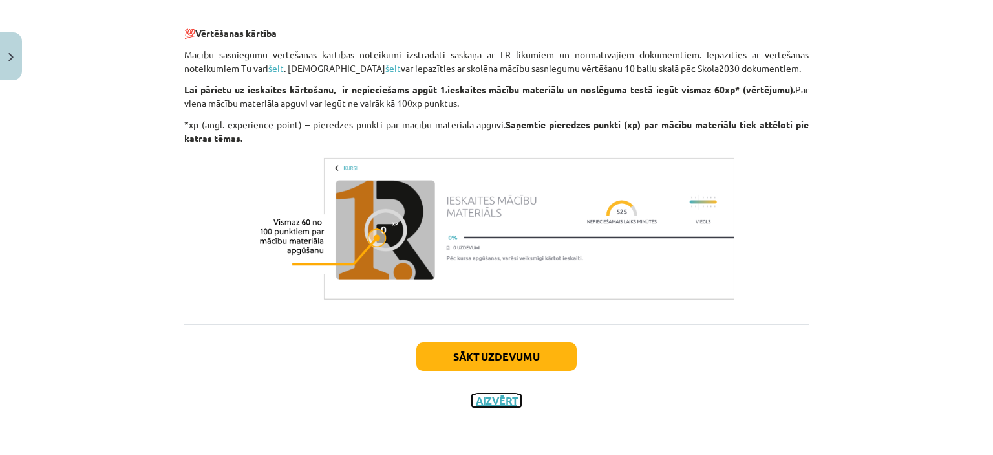
click at [494, 398] on button "Aizvērt" at bounding box center [496, 400] width 49 height 13
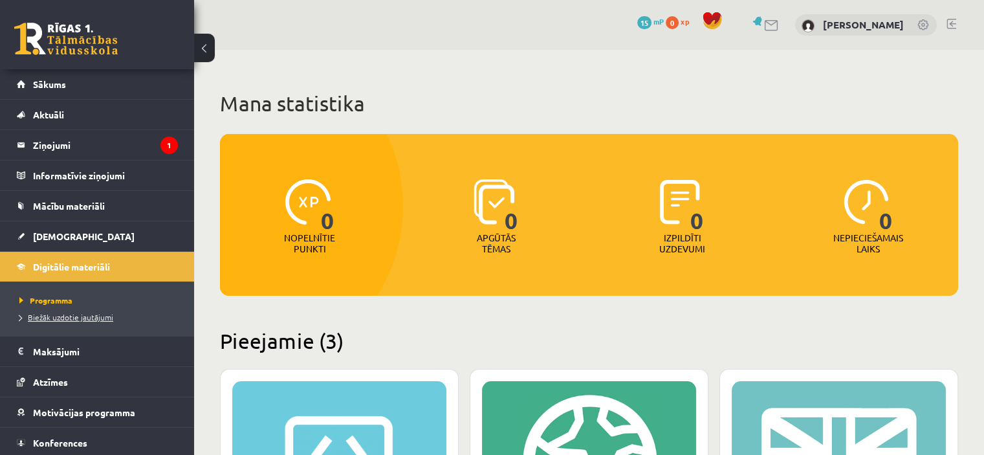
click at [41, 319] on span "Biežāk uzdotie jautājumi" at bounding box center [66, 317] width 94 height 10
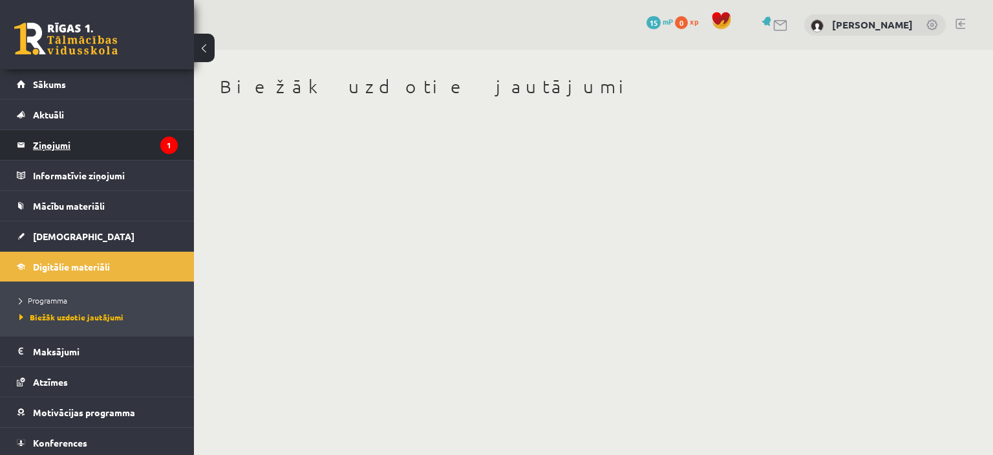
click at [66, 146] on legend "Ziņojumi 1" at bounding box center [105, 145] width 145 height 30
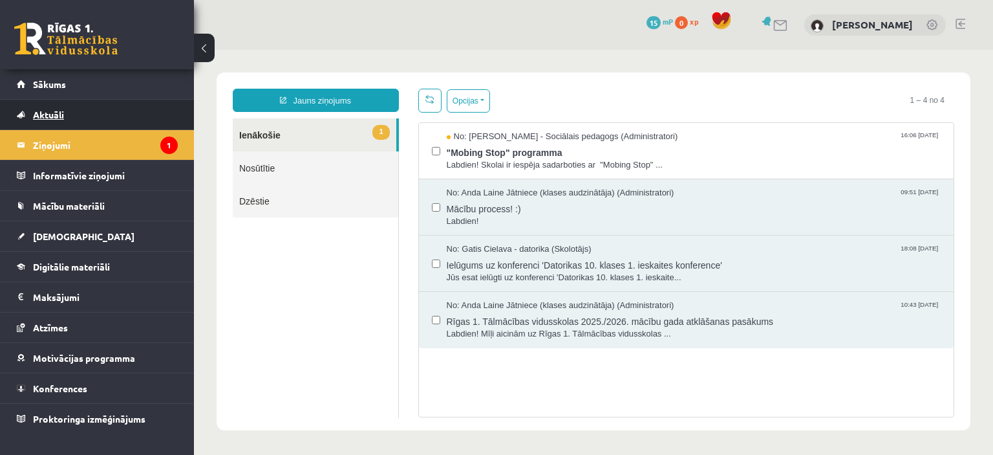
click at [66, 119] on link "Aktuāli" at bounding box center [97, 115] width 161 height 30
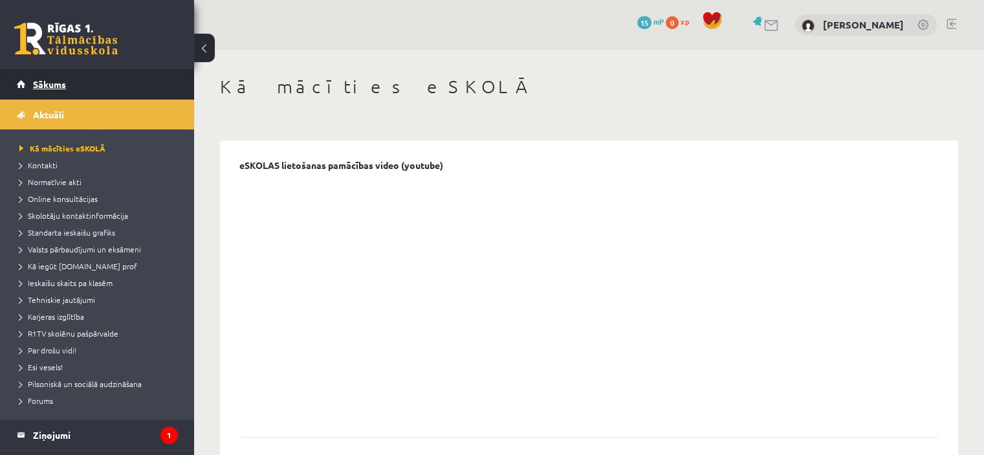
click at [57, 87] on span "Sākums" at bounding box center [49, 84] width 33 height 12
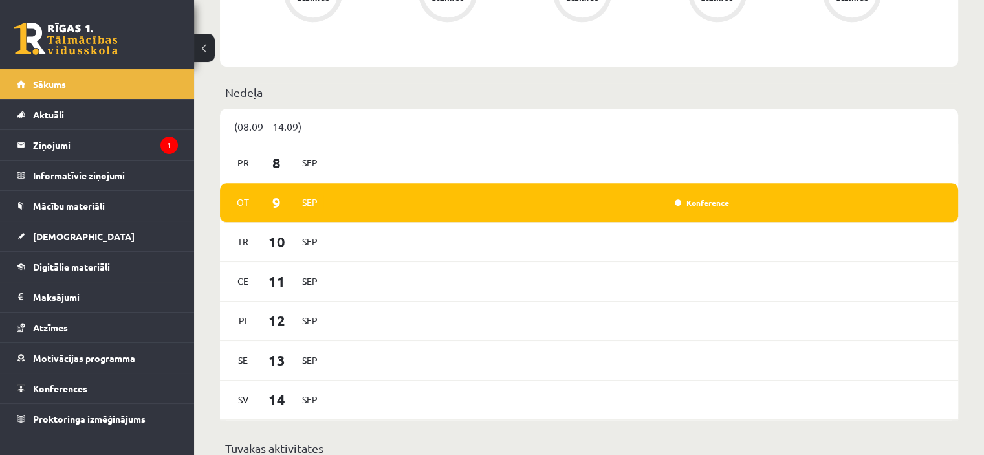
scroll to position [512, 0]
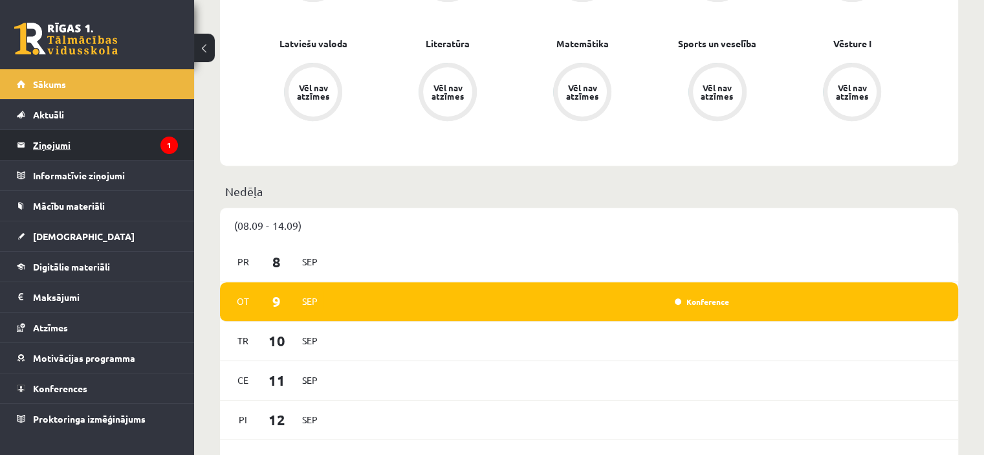
click at [140, 143] on legend "Ziņojumi 1" at bounding box center [105, 145] width 145 height 30
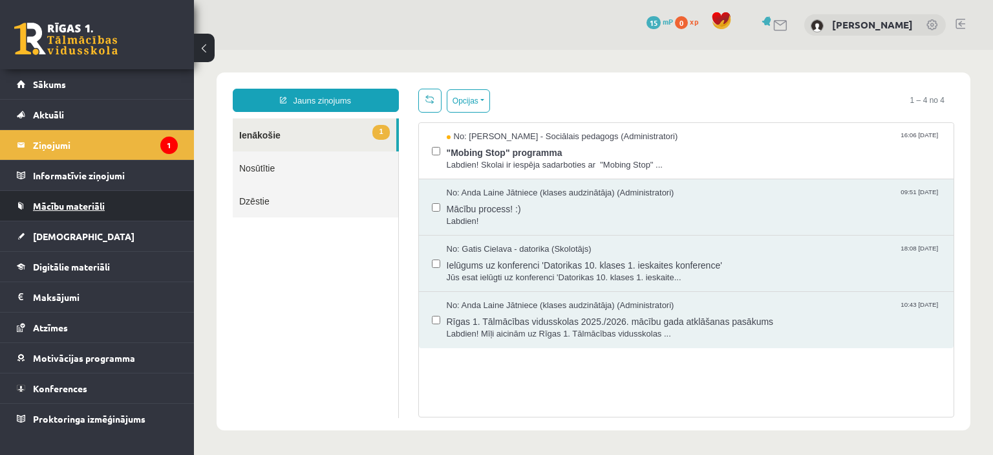
click at [79, 202] on span "Mācību materiāli" at bounding box center [69, 206] width 72 height 12
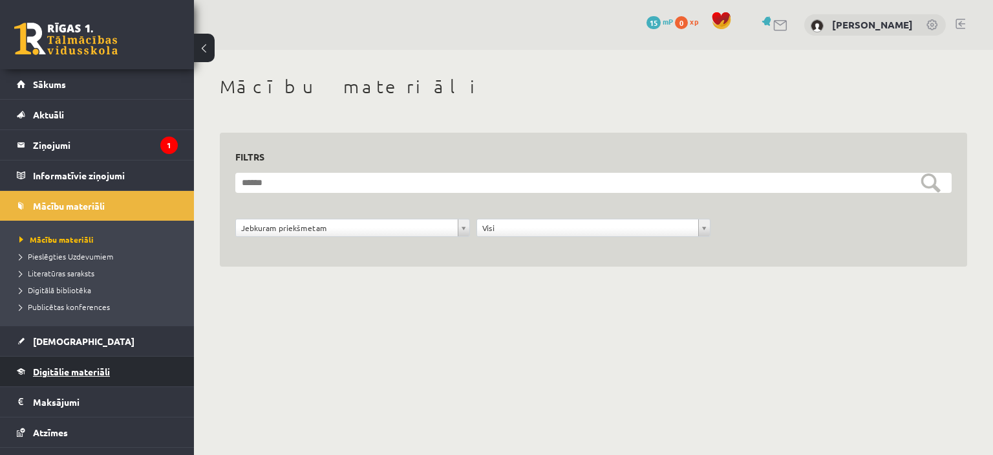
click at [82, 369] on span "Digitālie materiāli" at bounding box center [71, 371] width 77 height 12
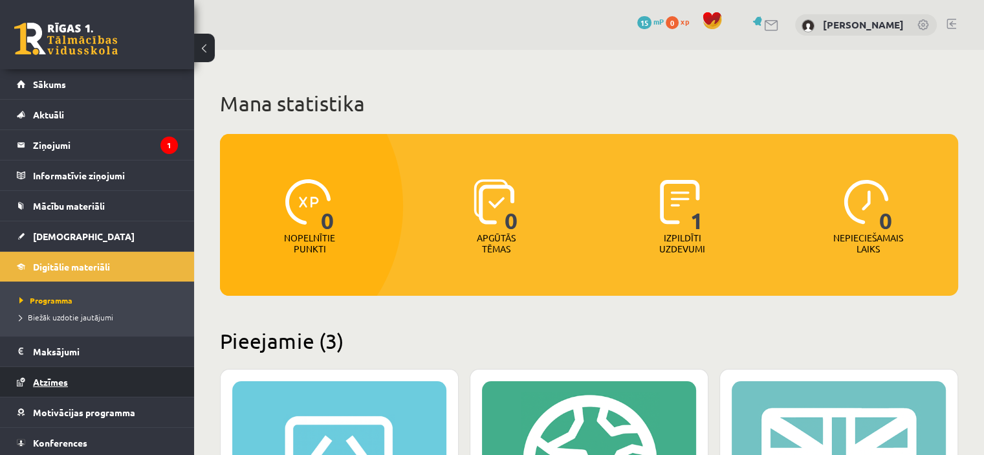
click at [59, 382] on span "Atzīmes" at bounding box center [50, 382] width 35 height 12
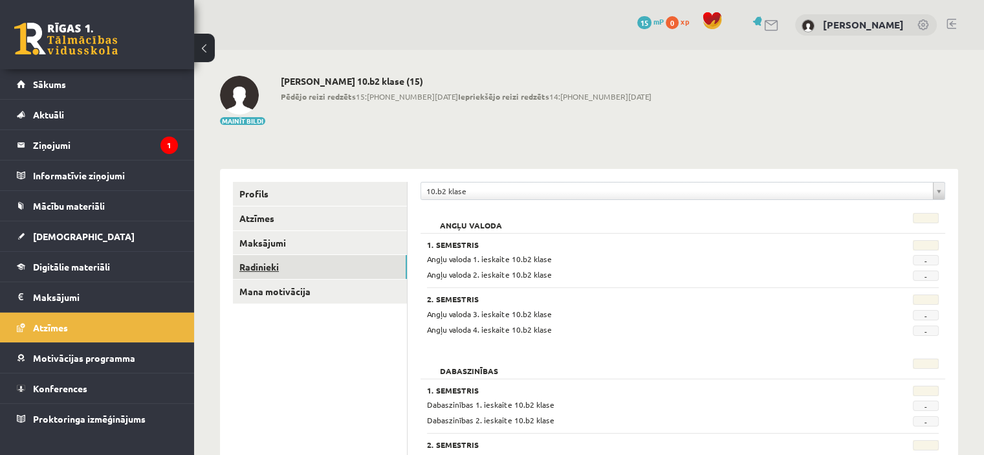
click at [270, 261] on link "Radinieki" at bounding box center [320, 267] width 174 height 24
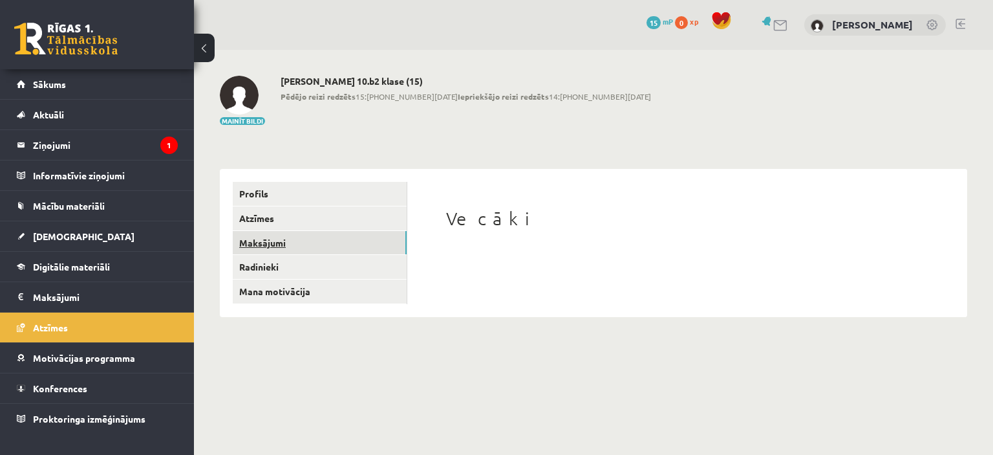
click at [269, 249] on link "Maksājumi" at bounding box center [320, 243] width 174 height 24
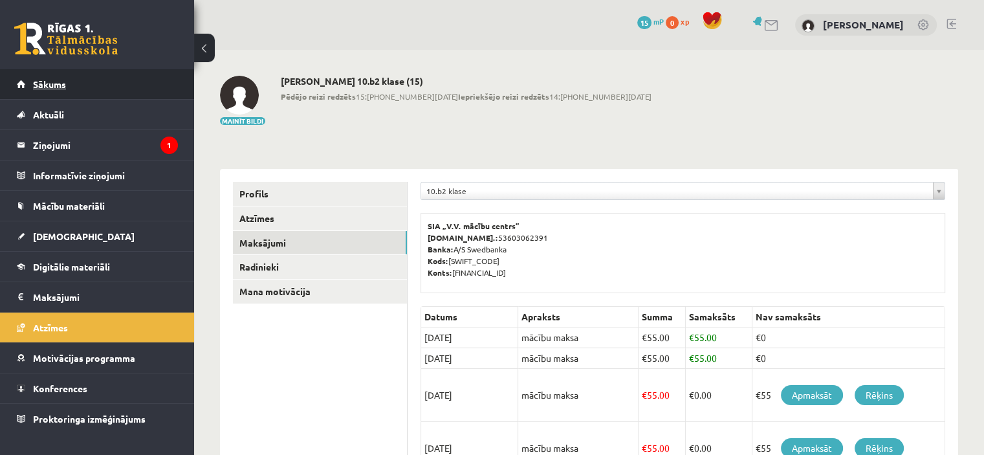
click at [54, 77] on link "Sākums" at bounding box center [97, 84] width 161 height 30
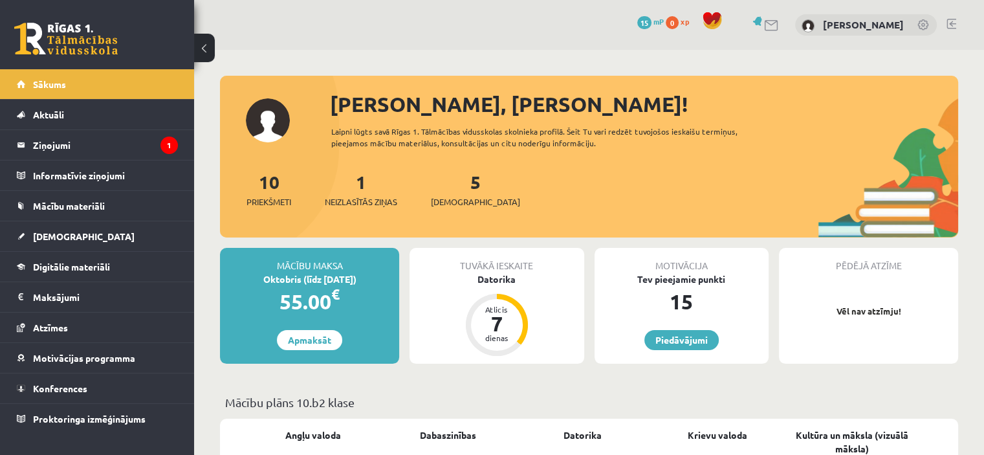
click at [664, 17] on span "mP" at bounding box center [658, 21] width 10 height 10
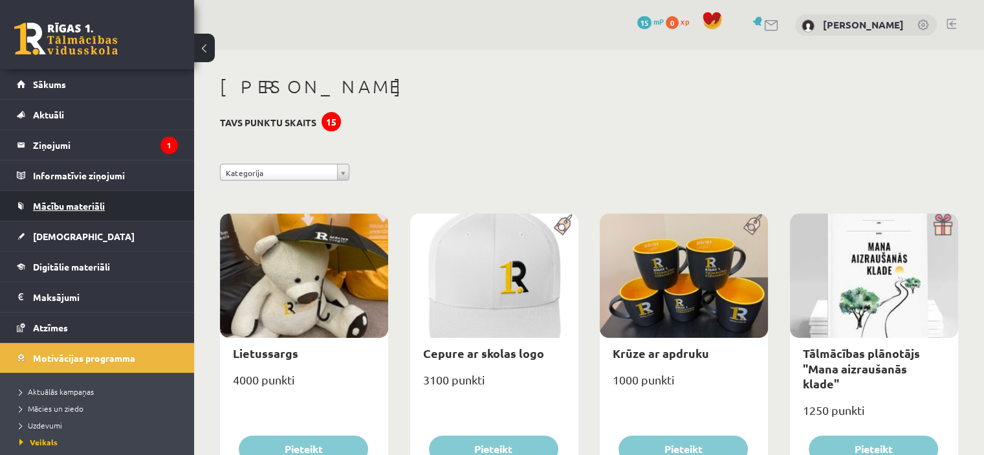
click at [69, 202] on span "Mācību materiāli" at bounding box center [69, 206] width 72 height 12
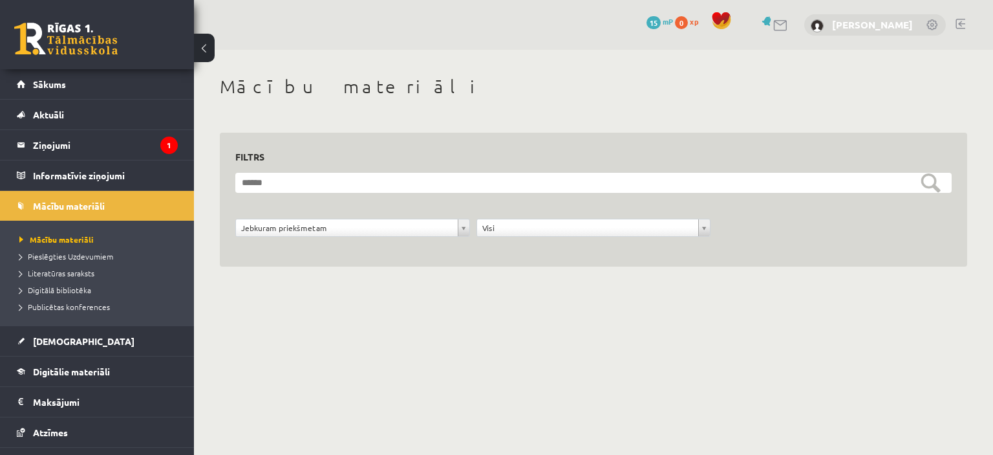
click at [879, 30] on link "[PERSON_NAME]" at bounding box center [872, 24] width 81 height 13
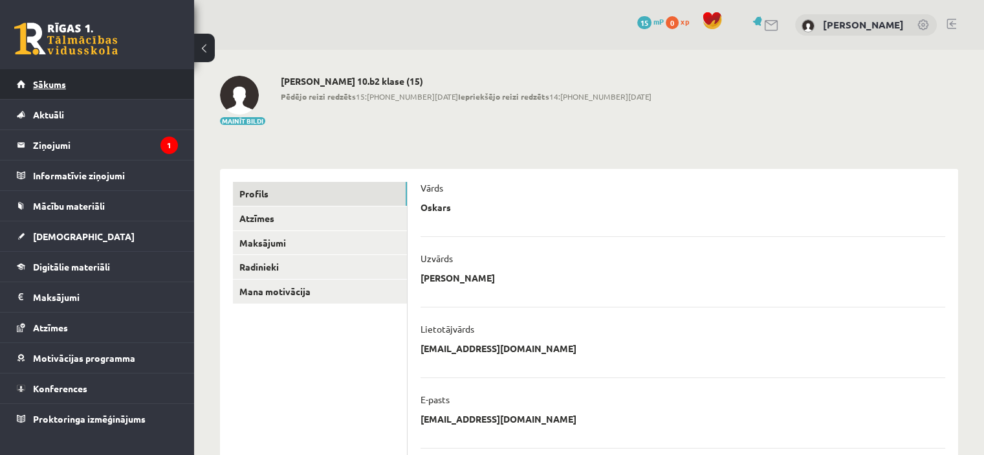
click at [40, 91] on link "Sākums" at bounding box center [97, 84] width 161 height 30
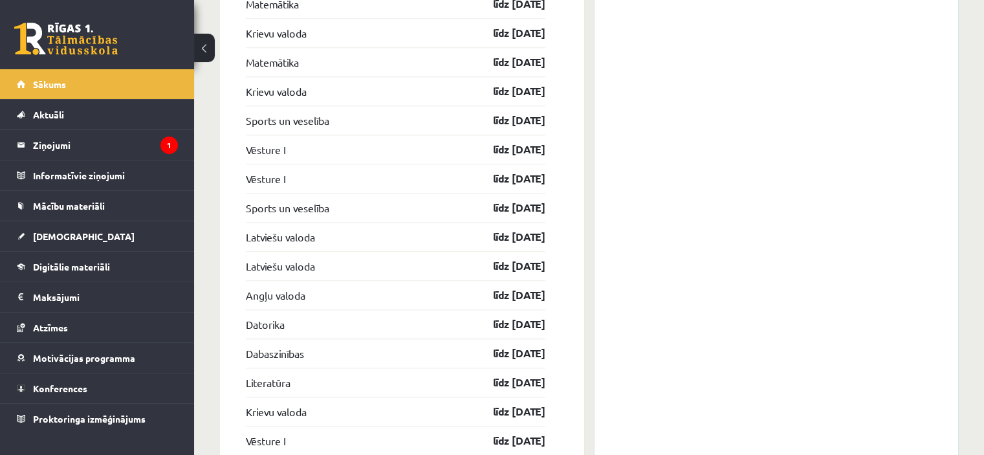
scroll to position [1405, 0]
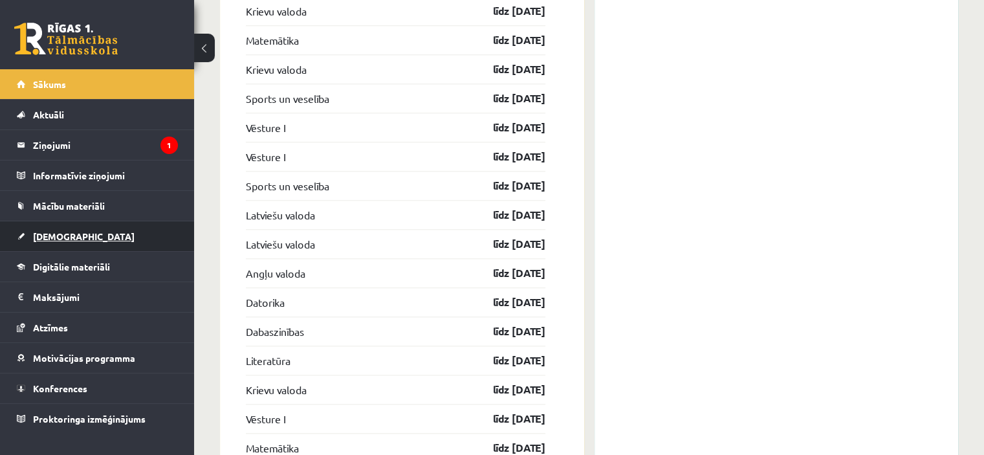
click at [70, 240] on span "[DEMOGRAPHIC_DATA]" at bounding box center [84, 236] width 102 height 12
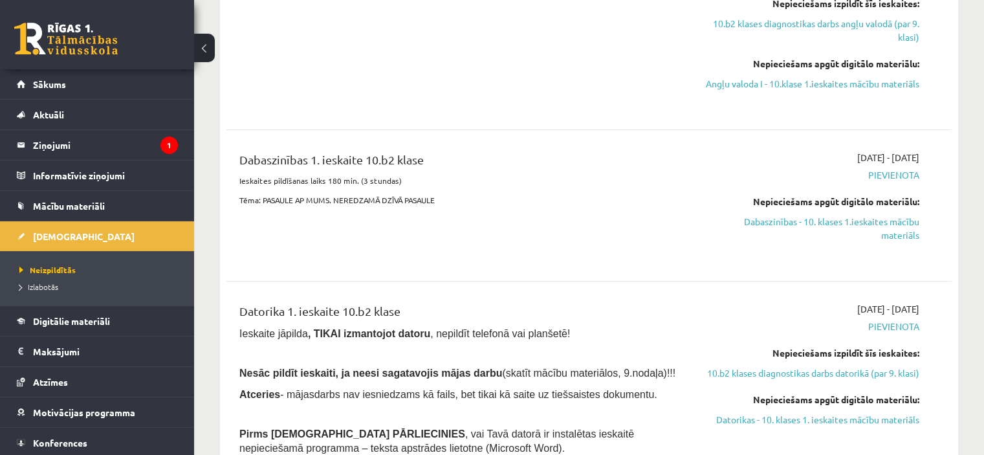
scroll to position [426, 0]
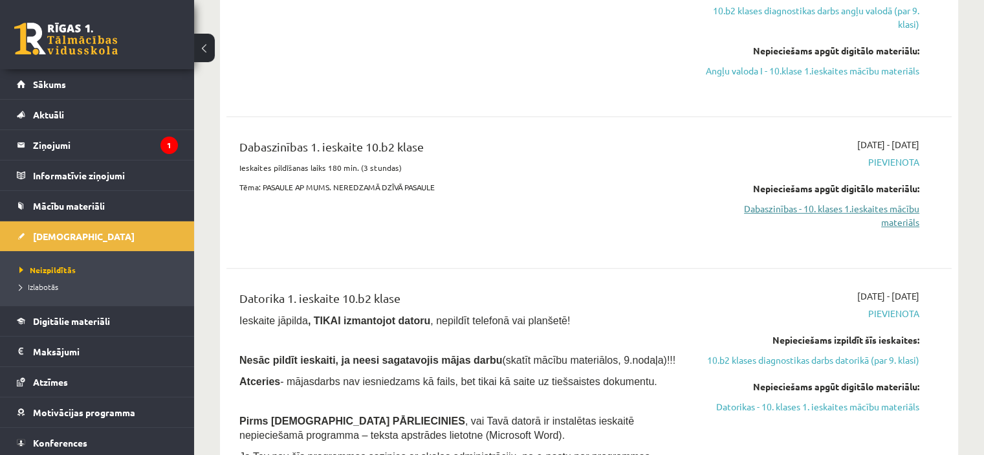
click at [898, 224] on link "Dabaszinības - 10. klases 1.ieskaites mācību materiāls" at bounding box center [812, 215] width 213 height 27
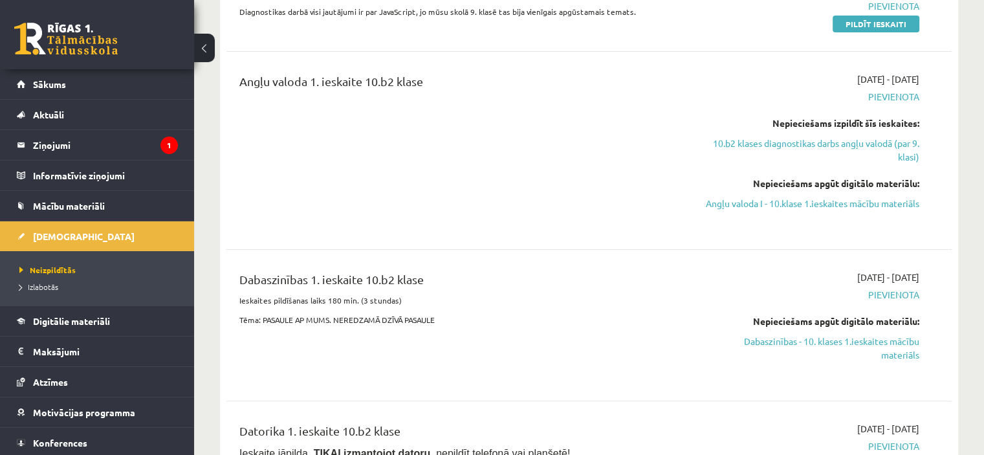
scroll to position [307, 0]
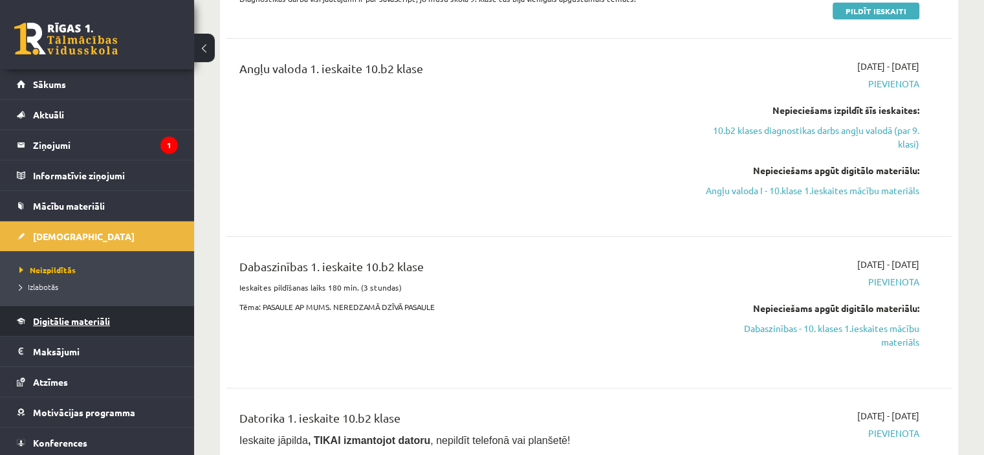
click at [64, 319] on span "Digitālie materiāli" at bounding box center [71, 321] width 77 height 12
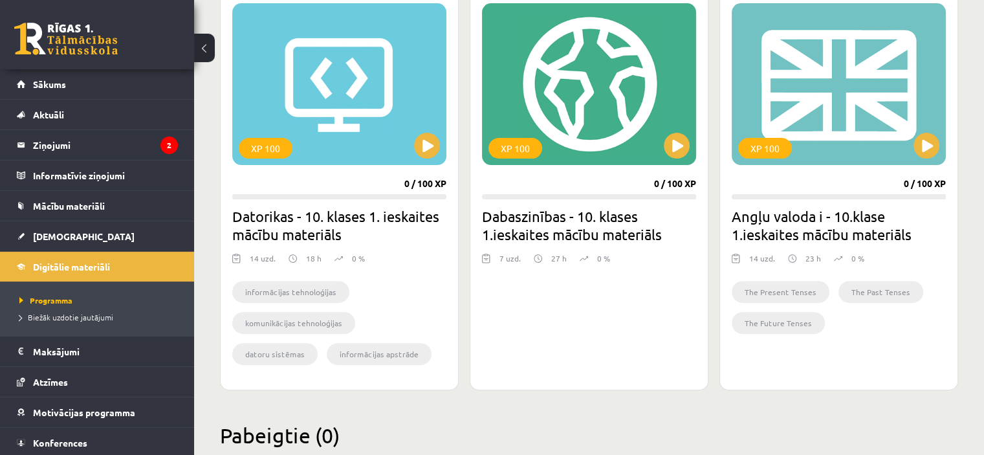
scroll to position [411, 0]
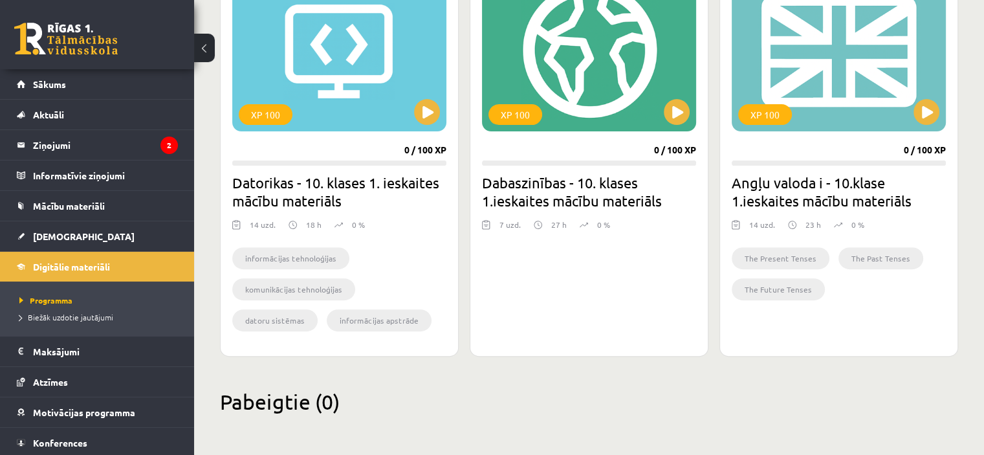
click at [547, 196] on h2 "Dabaszinības - 10. klases 1.ieskaites mācību materiāls" at bounding box center [589, 191] width 214 height 36
click at [667, 107] on button at bounding box center [677, 112] width 26 height 26
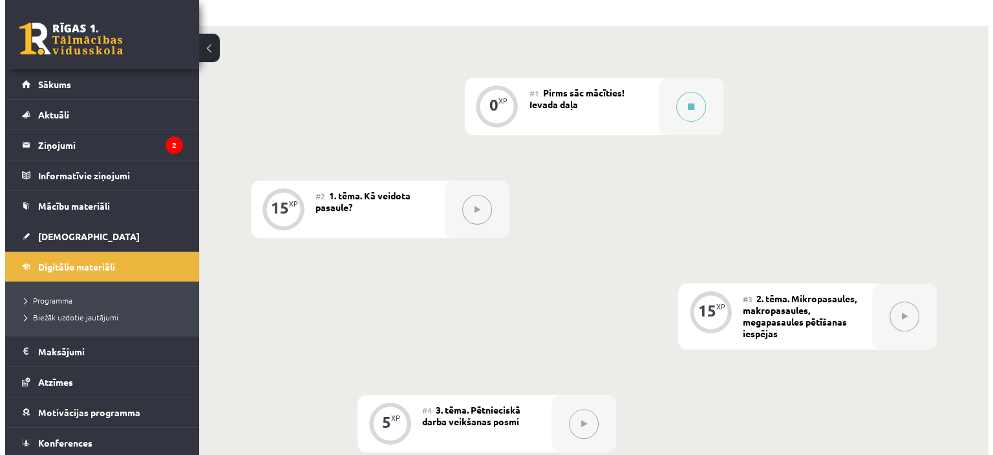
scroll to position [264, 0]
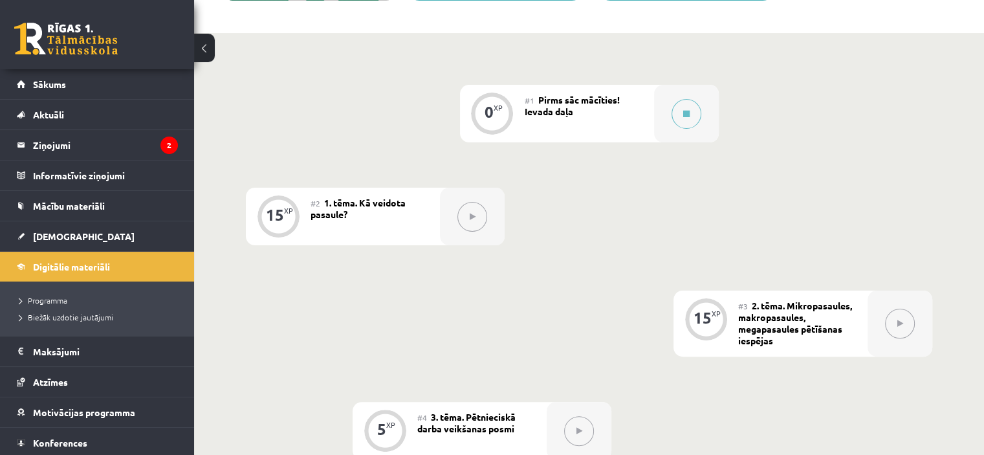
click at [594, 110] on div "#1 Pirms sāc mācīties! Ievada daļa" at bounding box center [588, 114] width 129 height 58
click at [693, 116] on button at bounding box center [686, 114] width 30 height 30
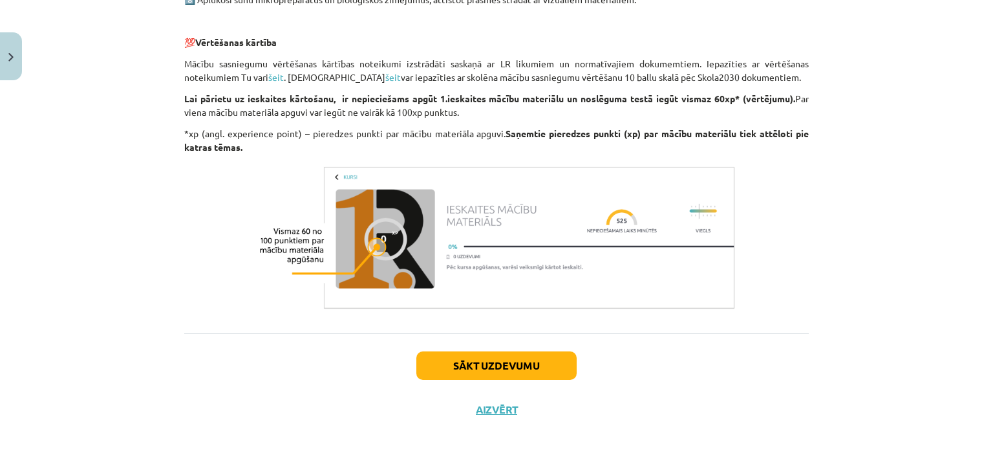
scroll to position [1039, 0]
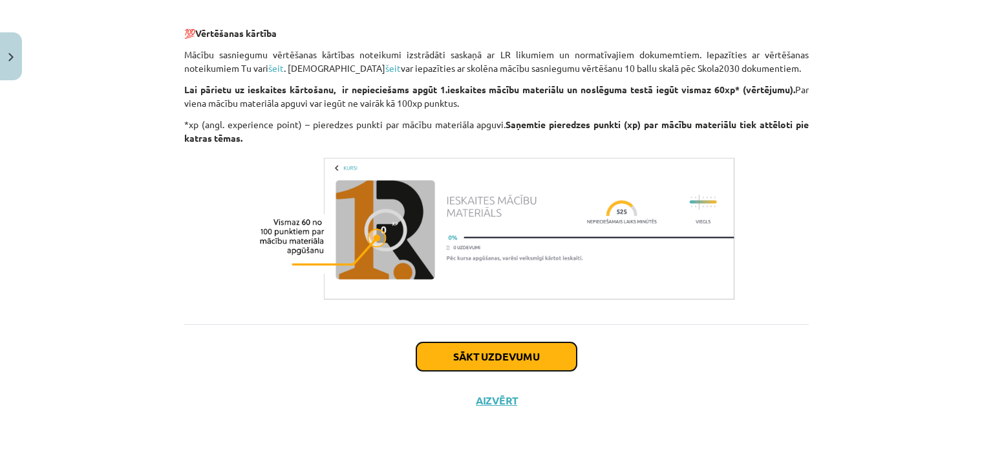
click at [525, 361] on button "Sākt uzdevumu" at bounding box center [496, 356] width 160 height 28
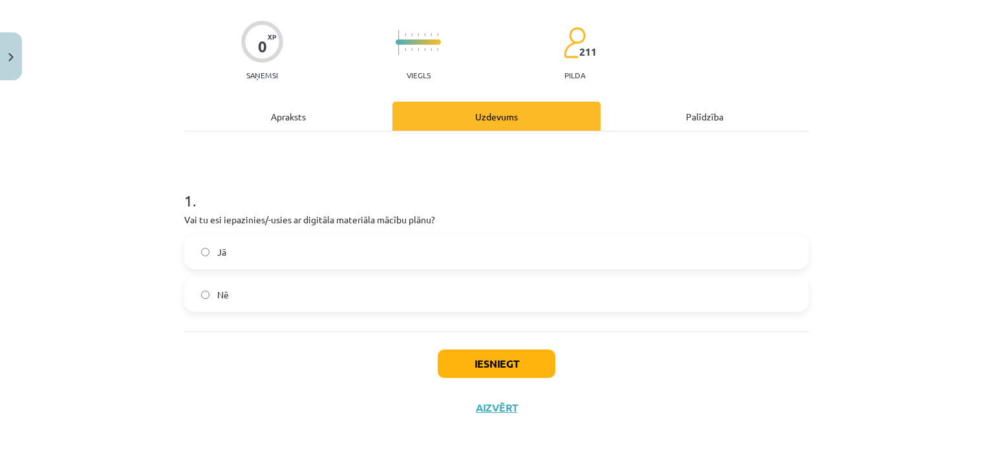
scroll to position [95, 0]
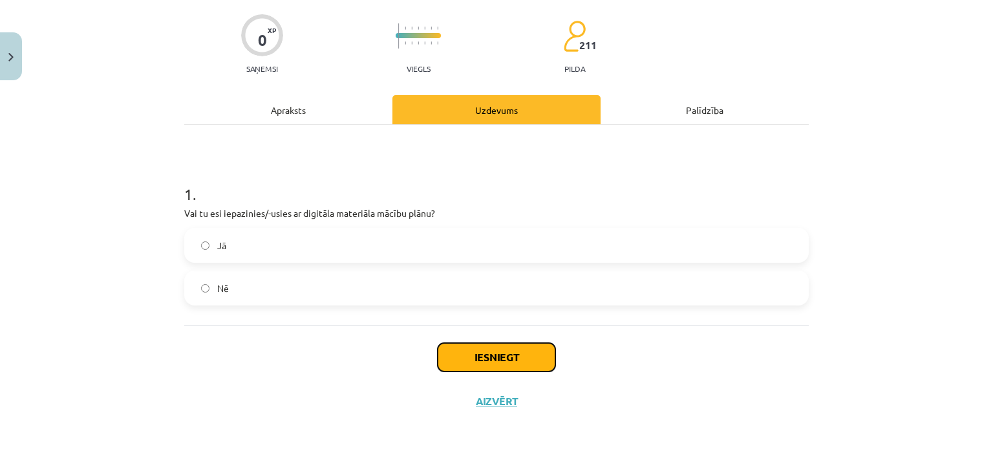
click at [501, 359] on button "Iesniegt" at bounding box center [497, 357] width 118 height 28
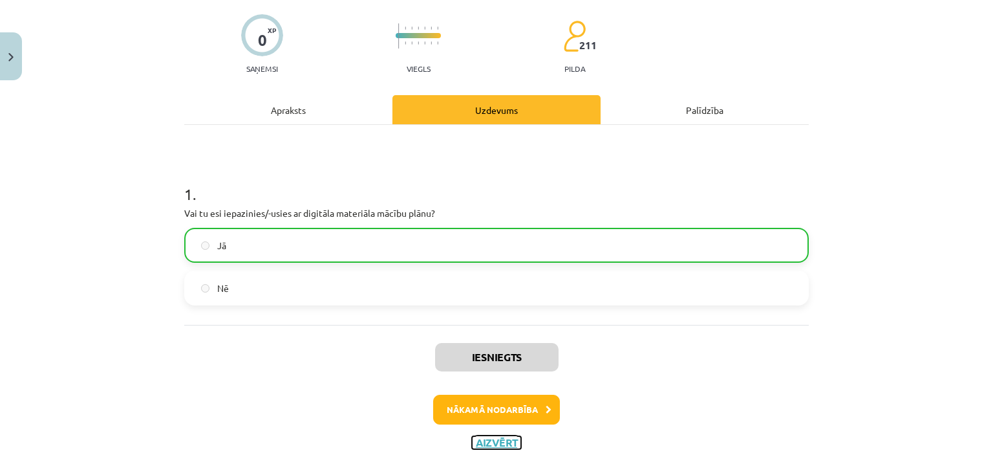
click at [501, 442] on button "Aizvērt" at bounding box center [496, 442] width 49 height 13
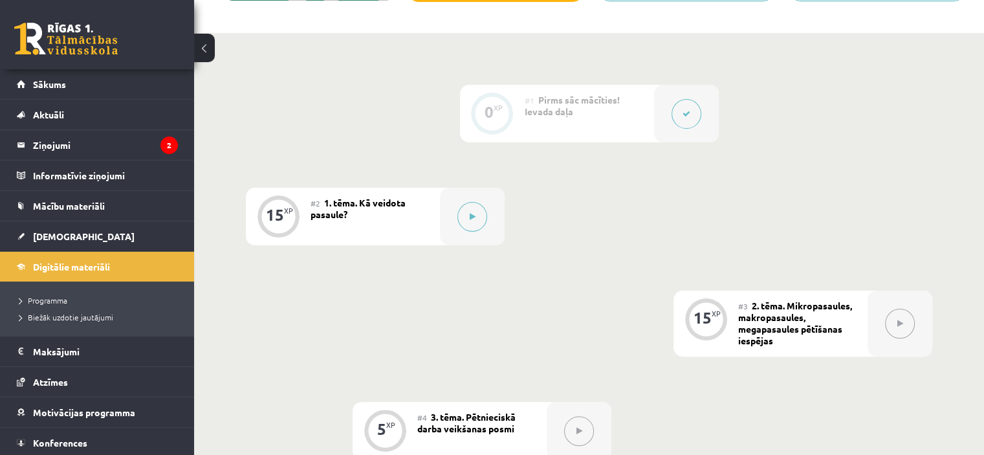
click at [412, 220] on div "#2 1. tēma. Kā veidota pasaule?" at bounding box center [374, 217] width 129 height 58
click at [470, 218] on icon at bounding box center [473, 217] width 6 height 8
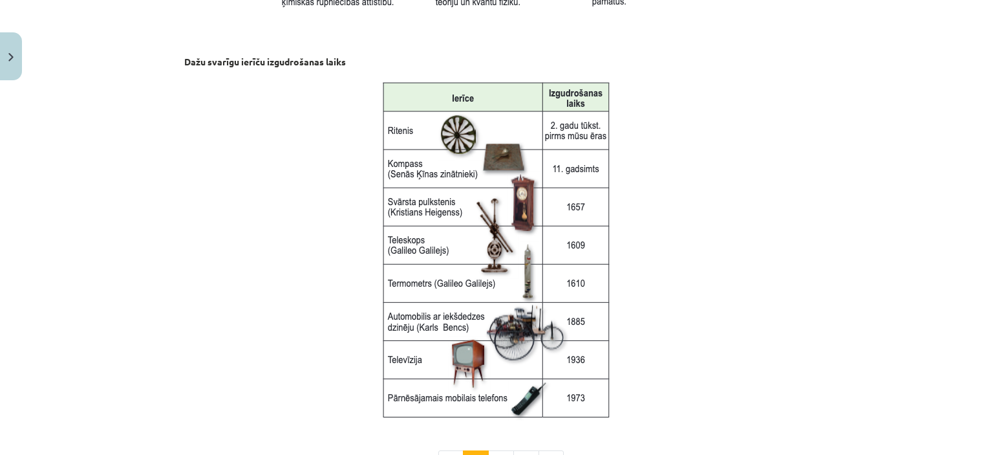
scroll to position [1760, 0]
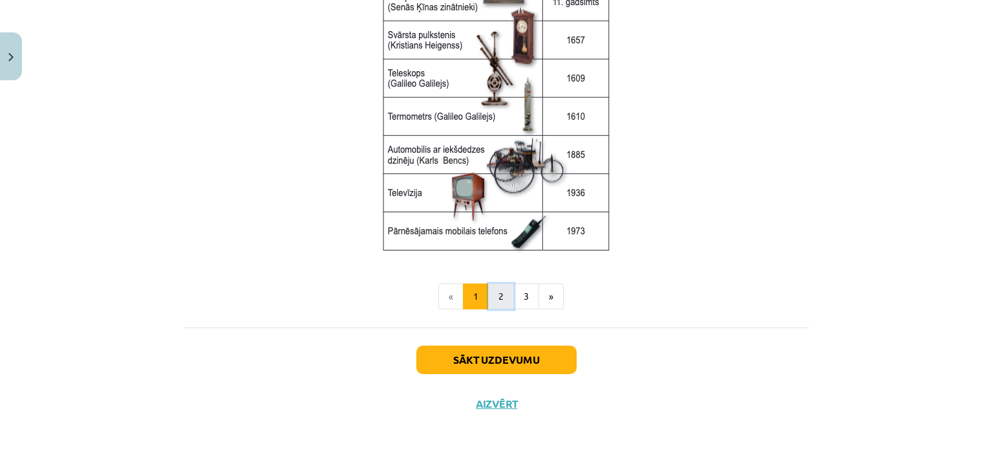
click at [495, 296] on button "2" at bounding box center [501, 296] width 26 height 26
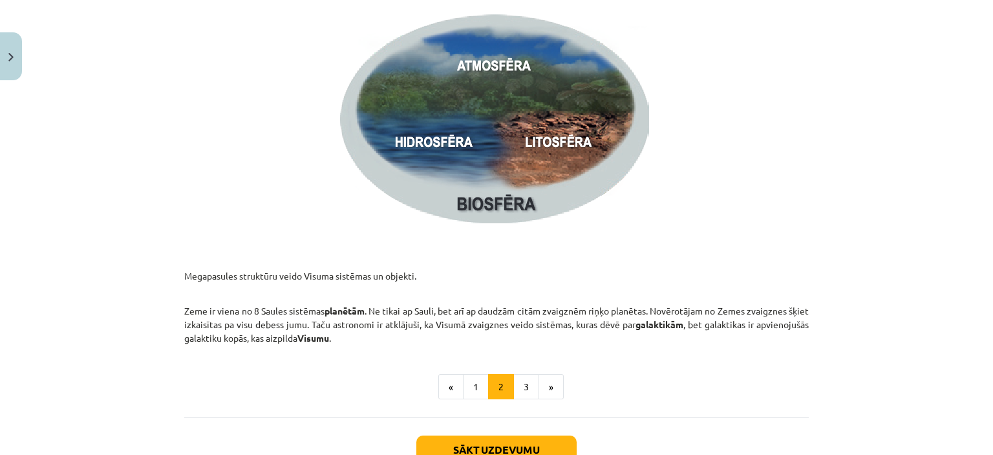
scroll to position [1876, 0]
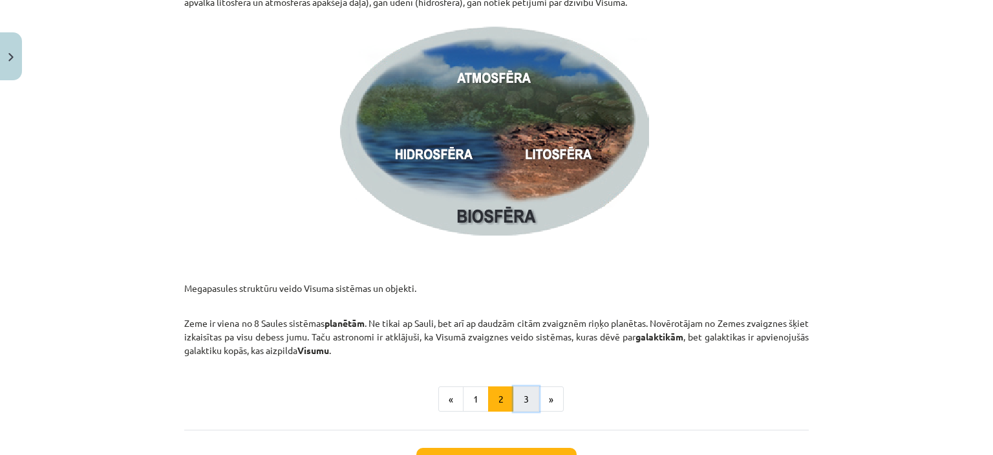
click at [517, 396] on button "3" at bounding box center [526, 399] width 26 height 26
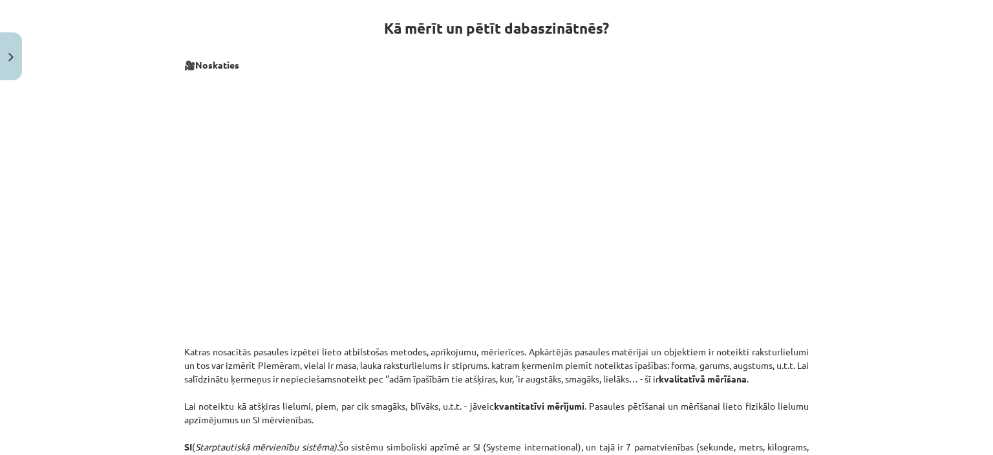
scroll to position [231, 0]
